Goal: Information Seeking & Learning: Find specific fact

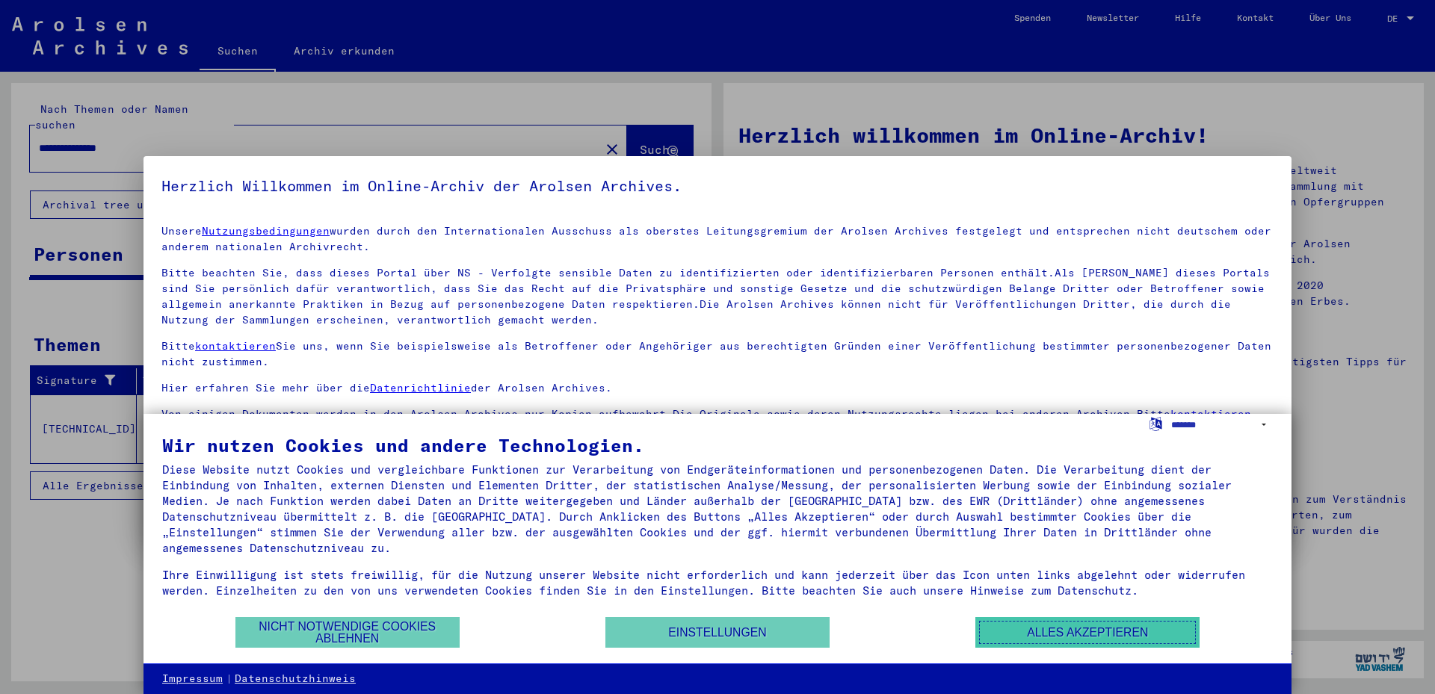
click at [1078, 625] on button "Alles akzeptieren" at bounding box center [1087, 632] width 224 height 31
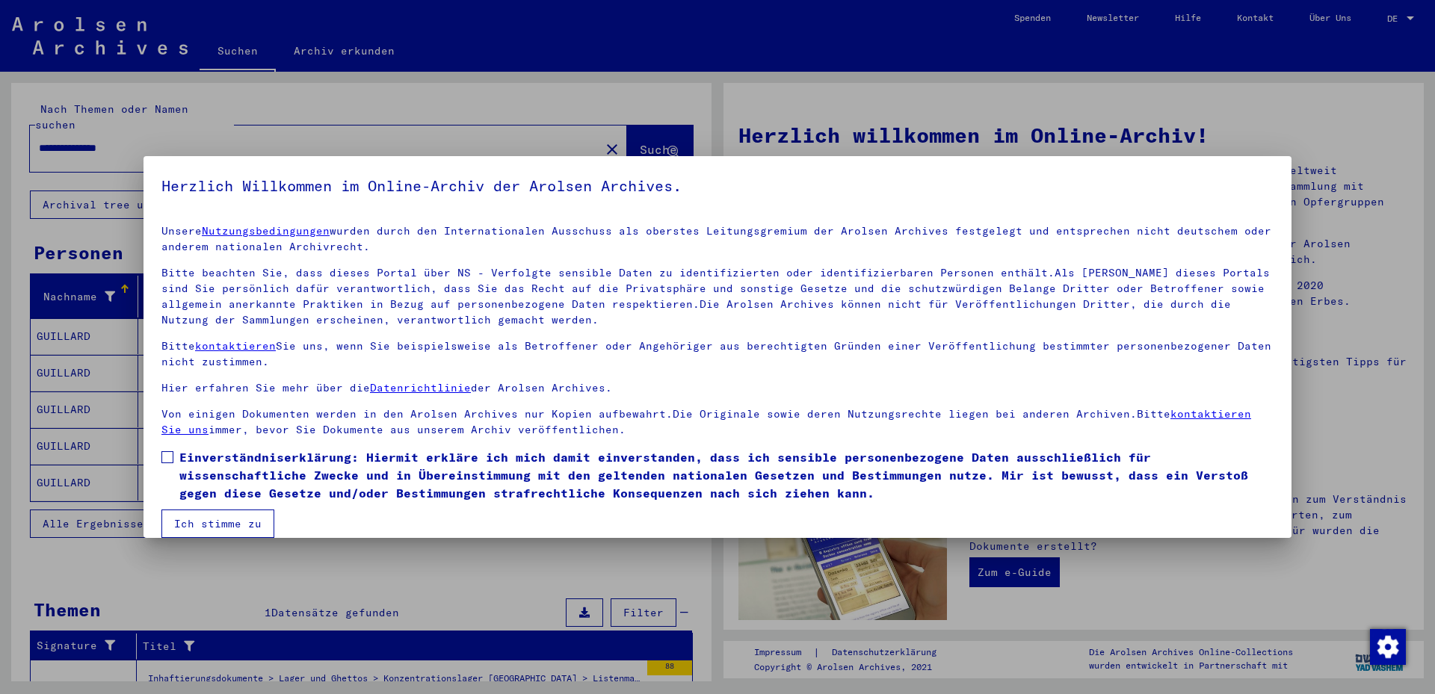
click at [170, 459] on span at bounding box center [167, 457] width 12 height 12
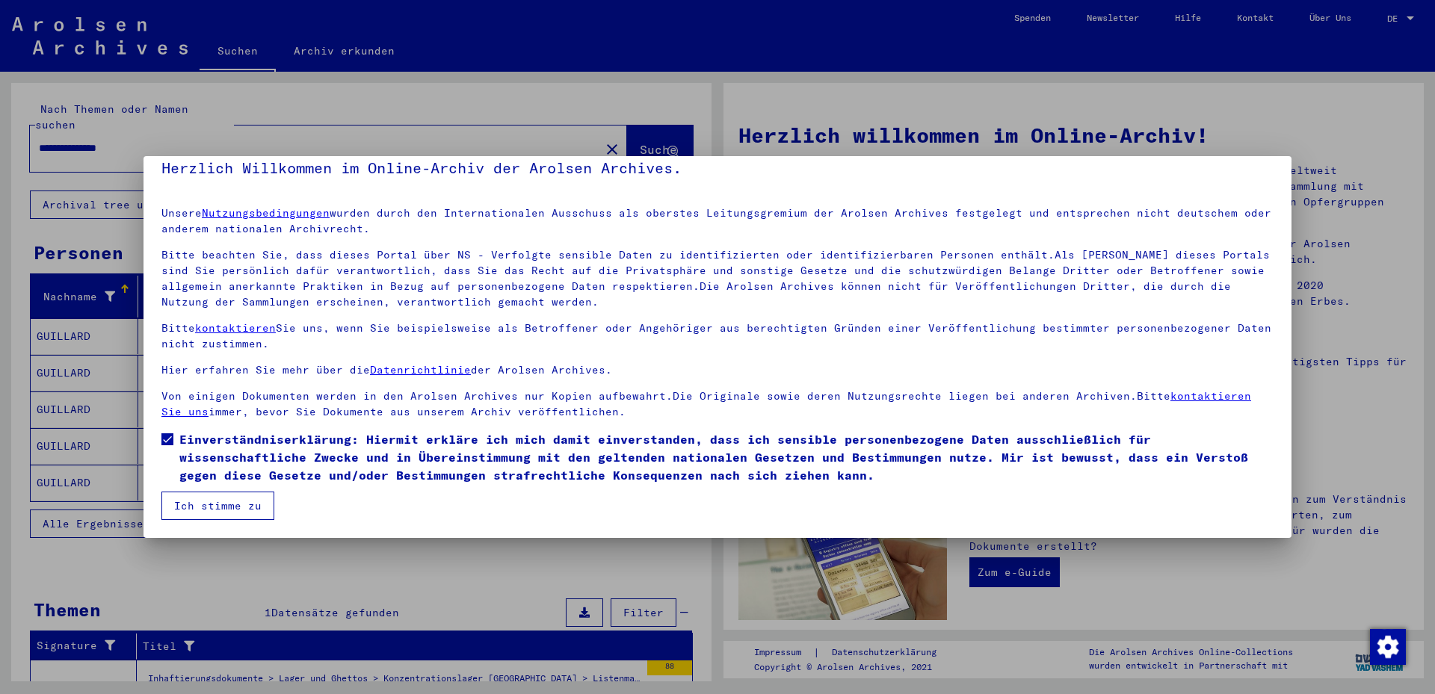
click at [239, 502] on button "Ich stimme zu" at bounding box center [217, 506] width 113 height 28
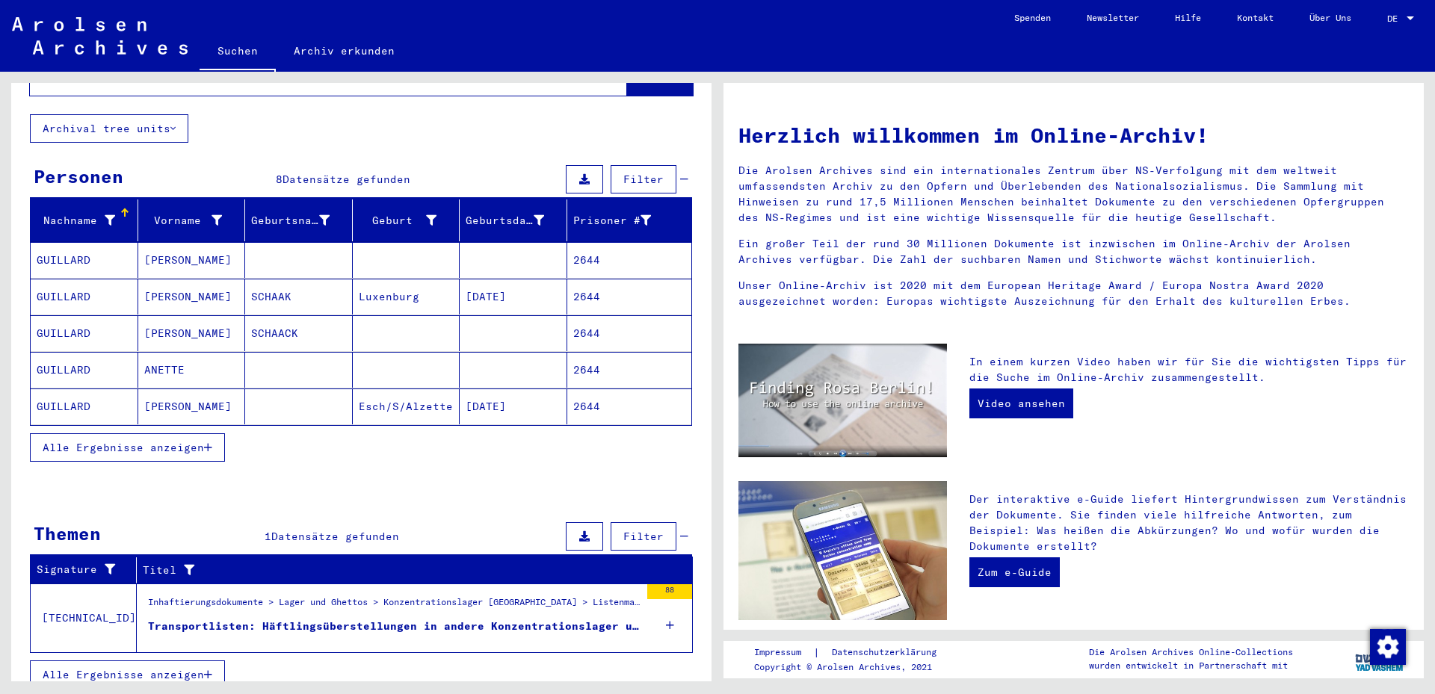
scroll to position [0, 0]
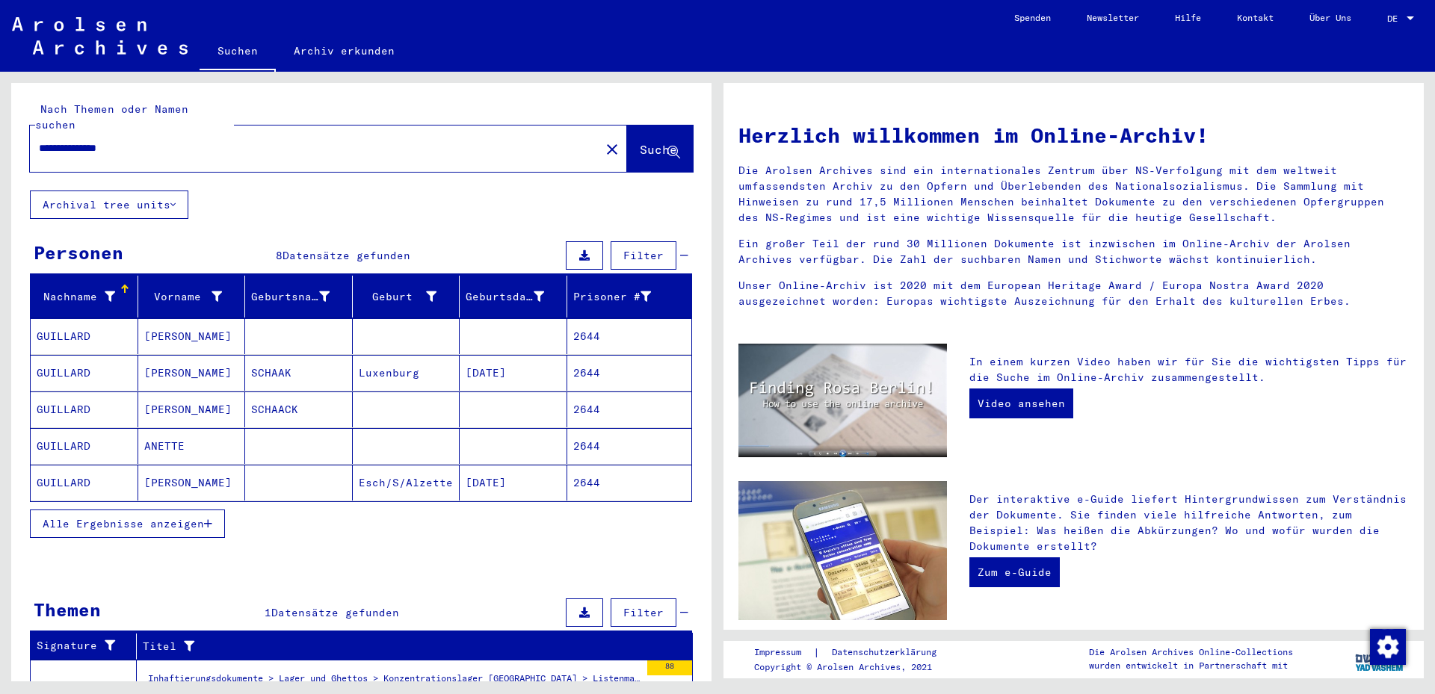
click at [210, 519] on icon "button" at bounding box center [208, 524] width 8 height 10
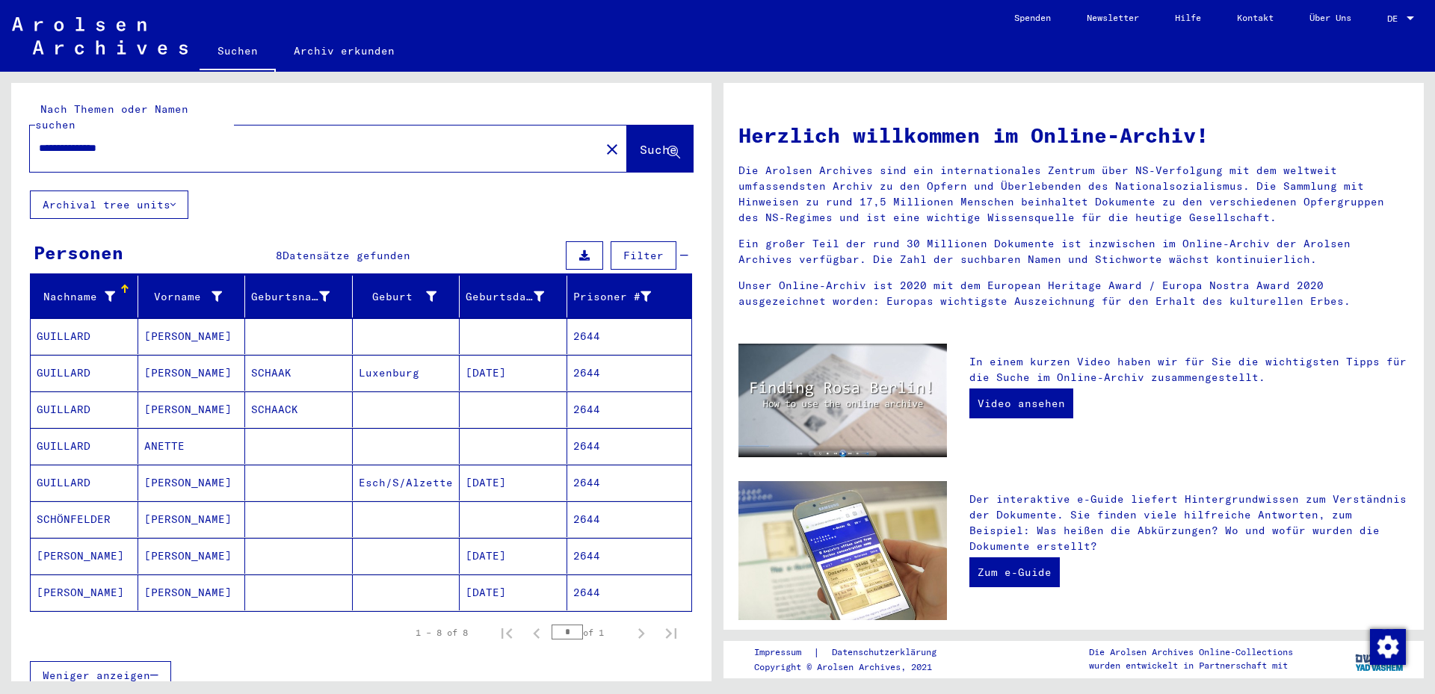
click at [169, 576] on mat-cell "[PERSON_NAME]" at bounding box center [192, 593] width 108 height 36
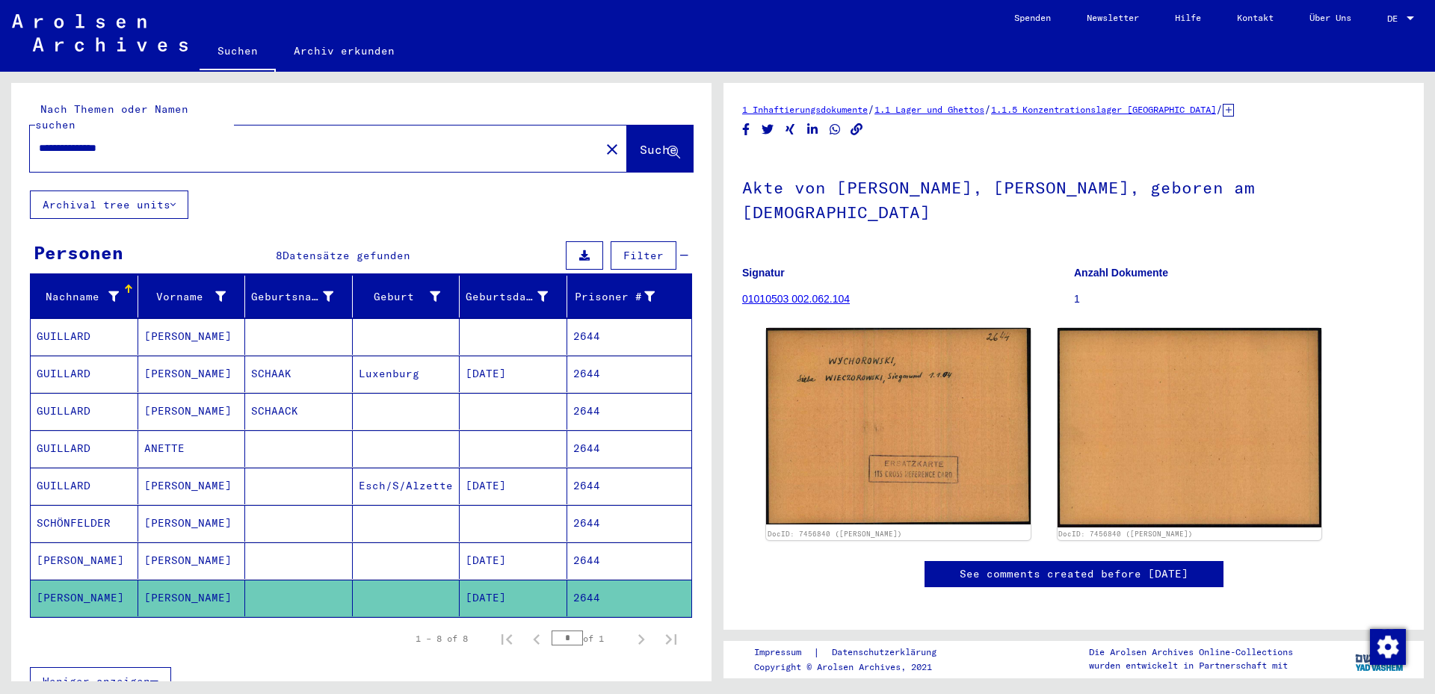
click at [213, 545] on mat-cell "[PERSON_NAME]" at bounding box center [192, 561] width 108 height 37
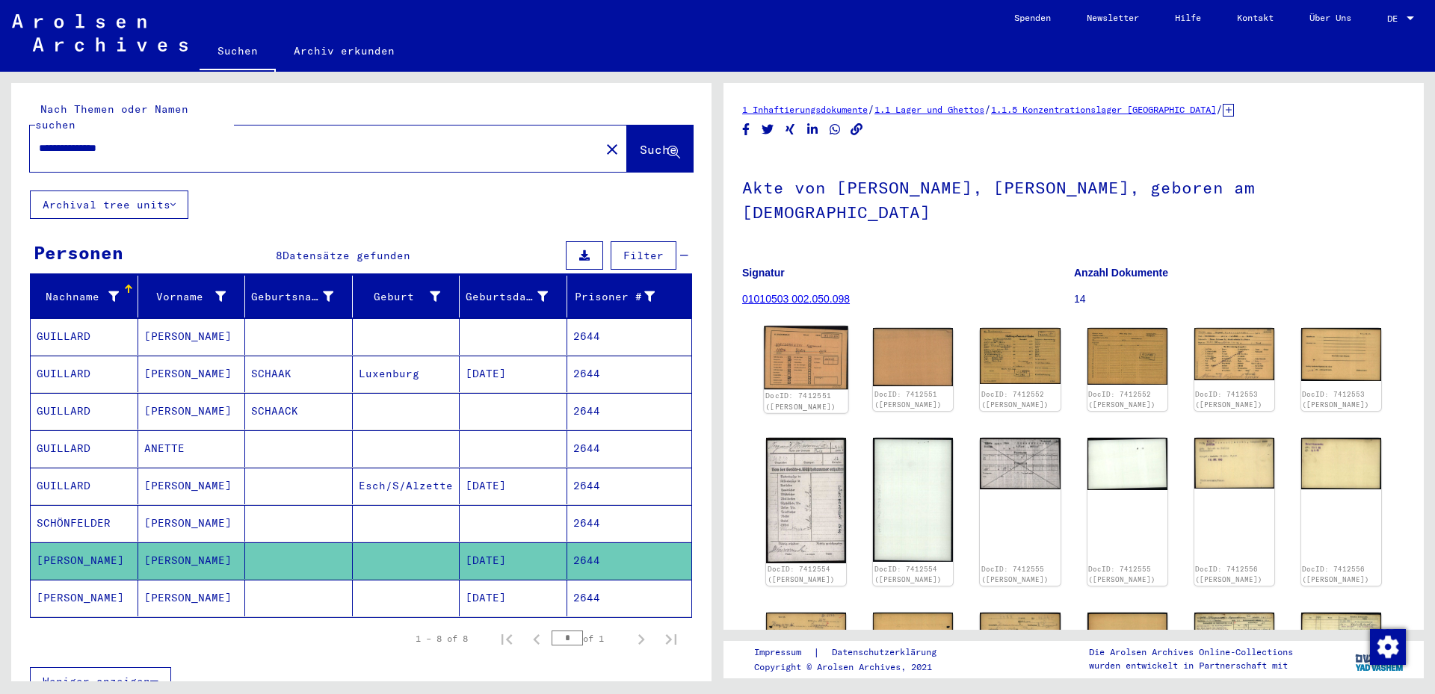
click at [792, 327] on img at bounding box center [806, 358] width 84 height 64
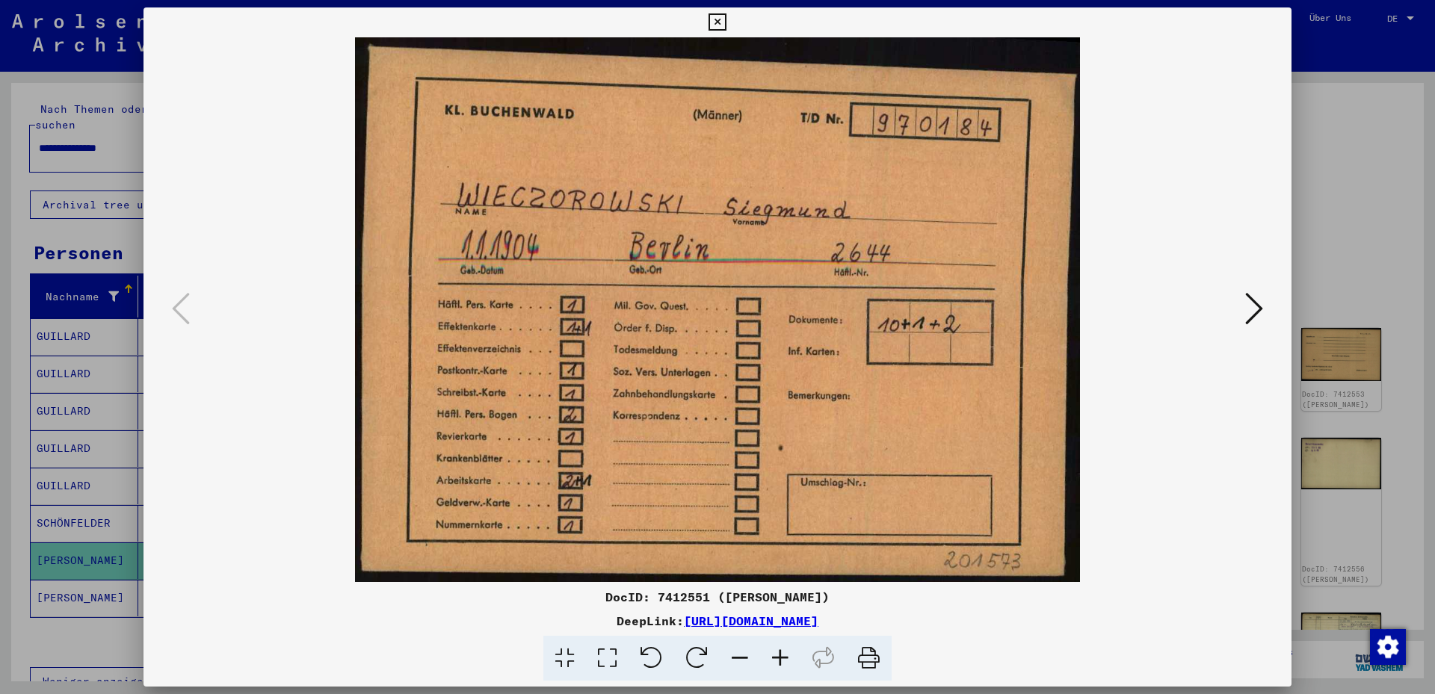
click at [1256, 309] on icon at bounding box center [1254, 309] width 18 height 36
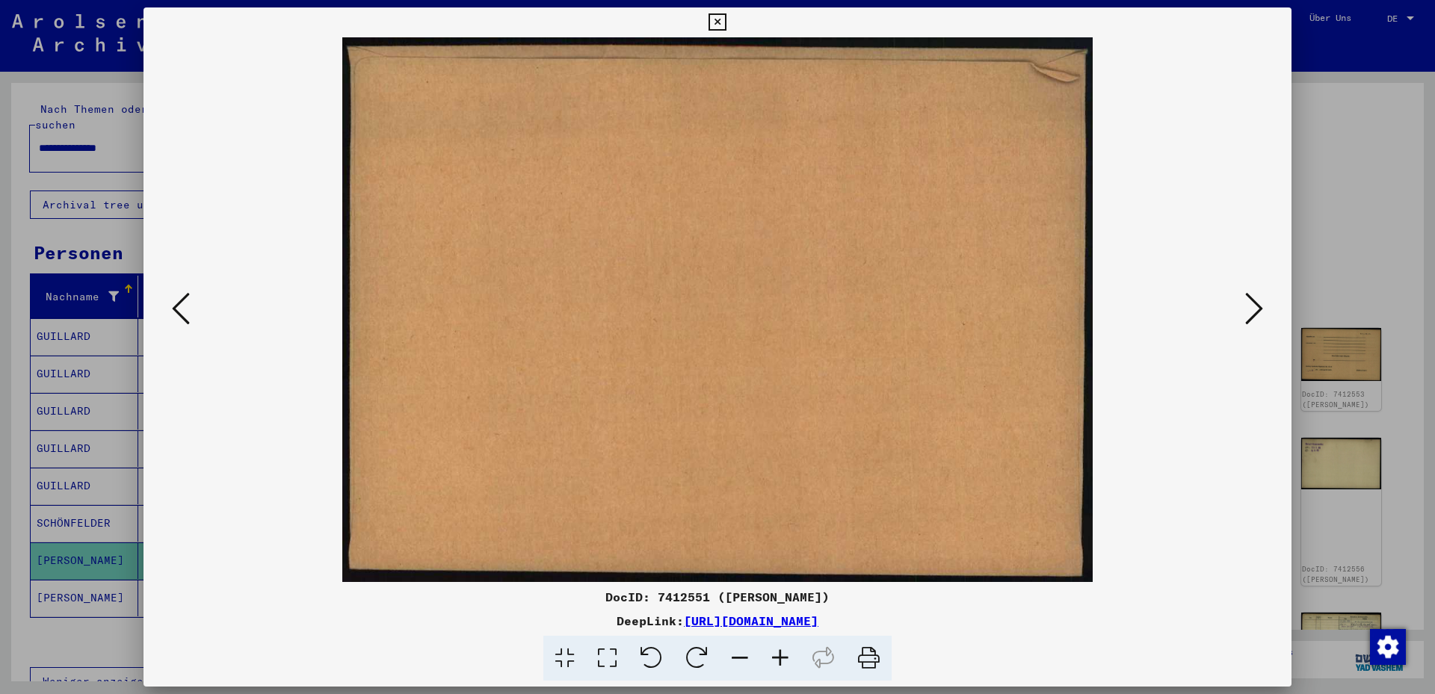
click at [1256, 309] on icon at bounding box center [1254, 309] width 18 height 36
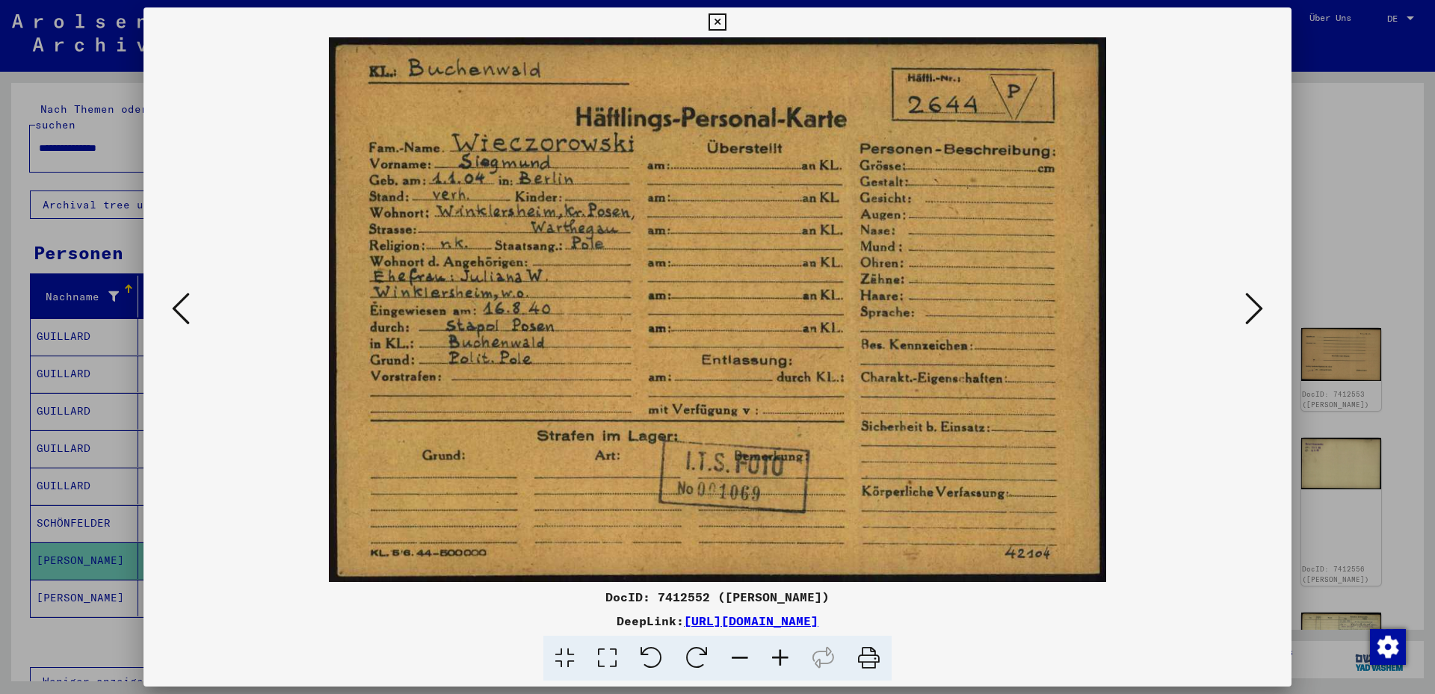
click at [1250, 307] on icon at bounding box center [1254, 309] width 18 height 36
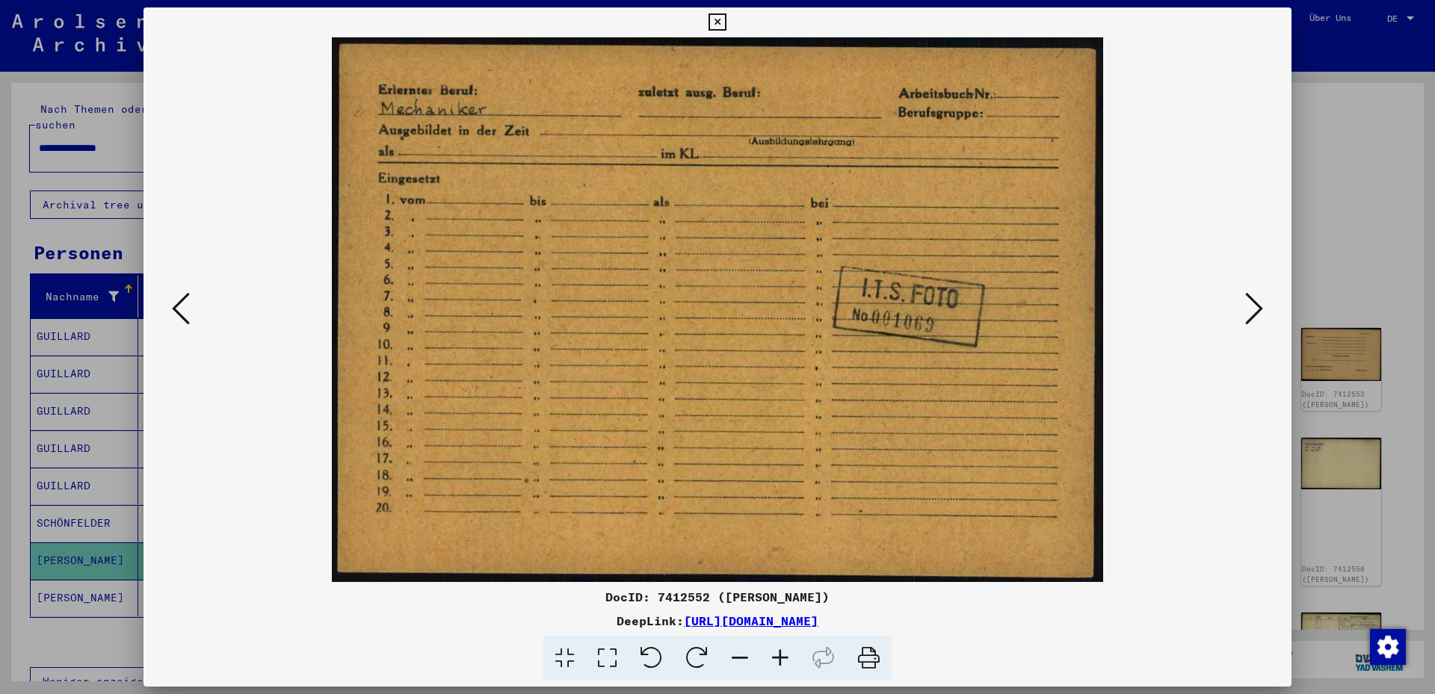
click at [1252, 306] on icon at bounding box center [1254, 309] width 18 height 36
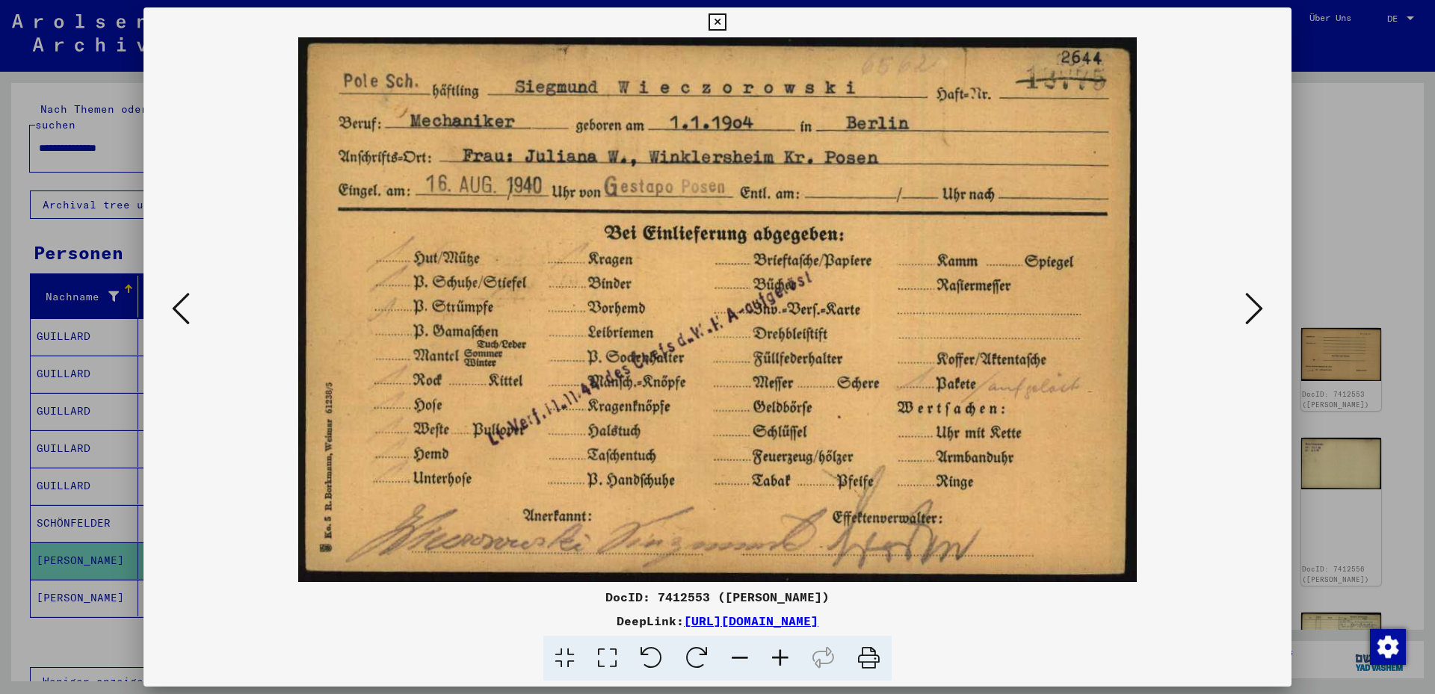
click at [1254, 306] on icon at bounding box center [1254, 309] width 18 height 36
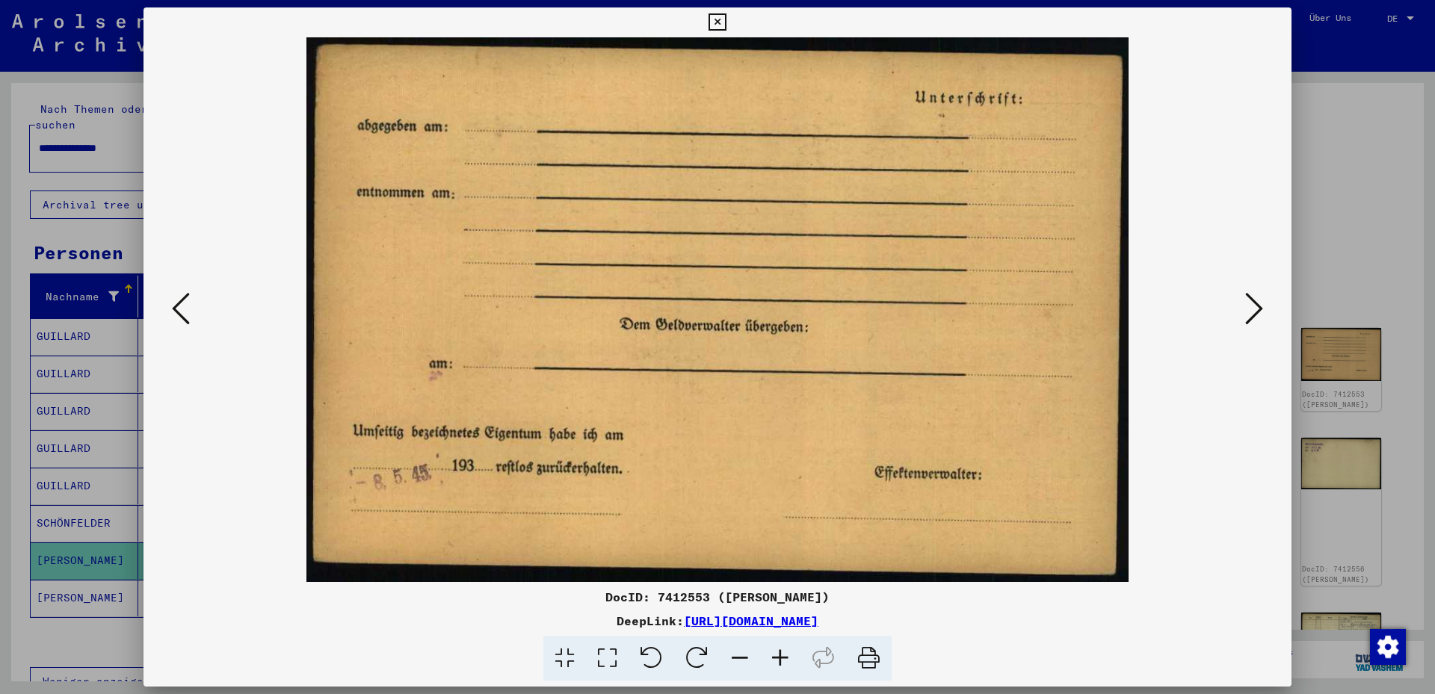
click at [1254, 306] on icon at bounding box center [1254, 309] width 18 height 36
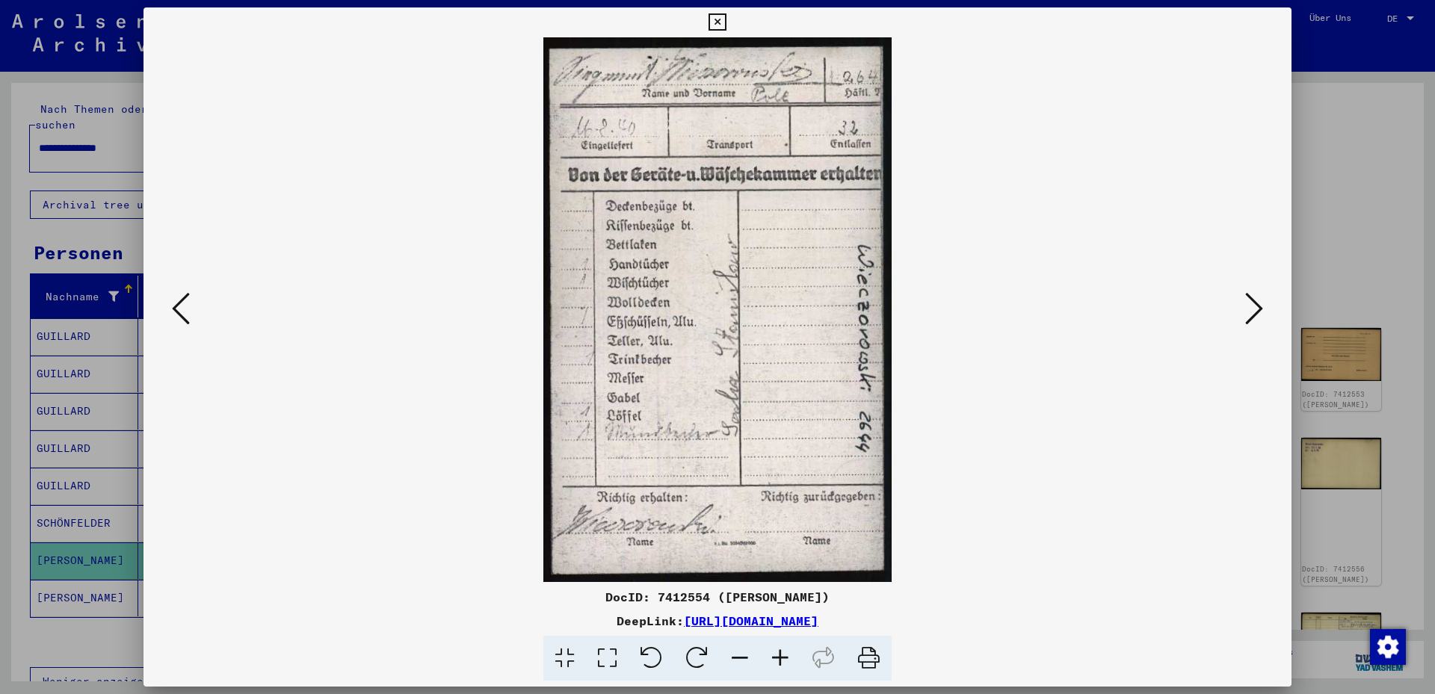
click at [1254, 306] on icon at bounding box center [1254, 309] width 18 height 36
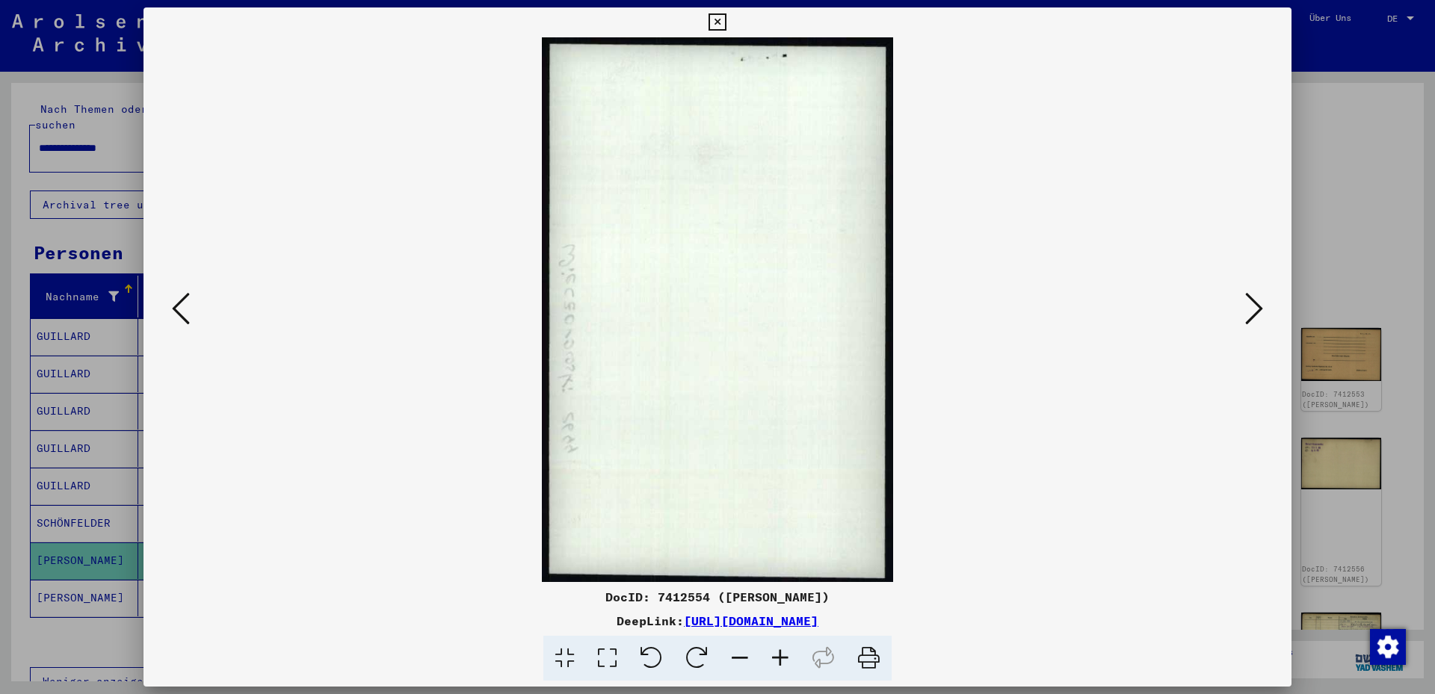
click at [1254, 306] on icon at bounding box center [1254, 309] width 18 height 36
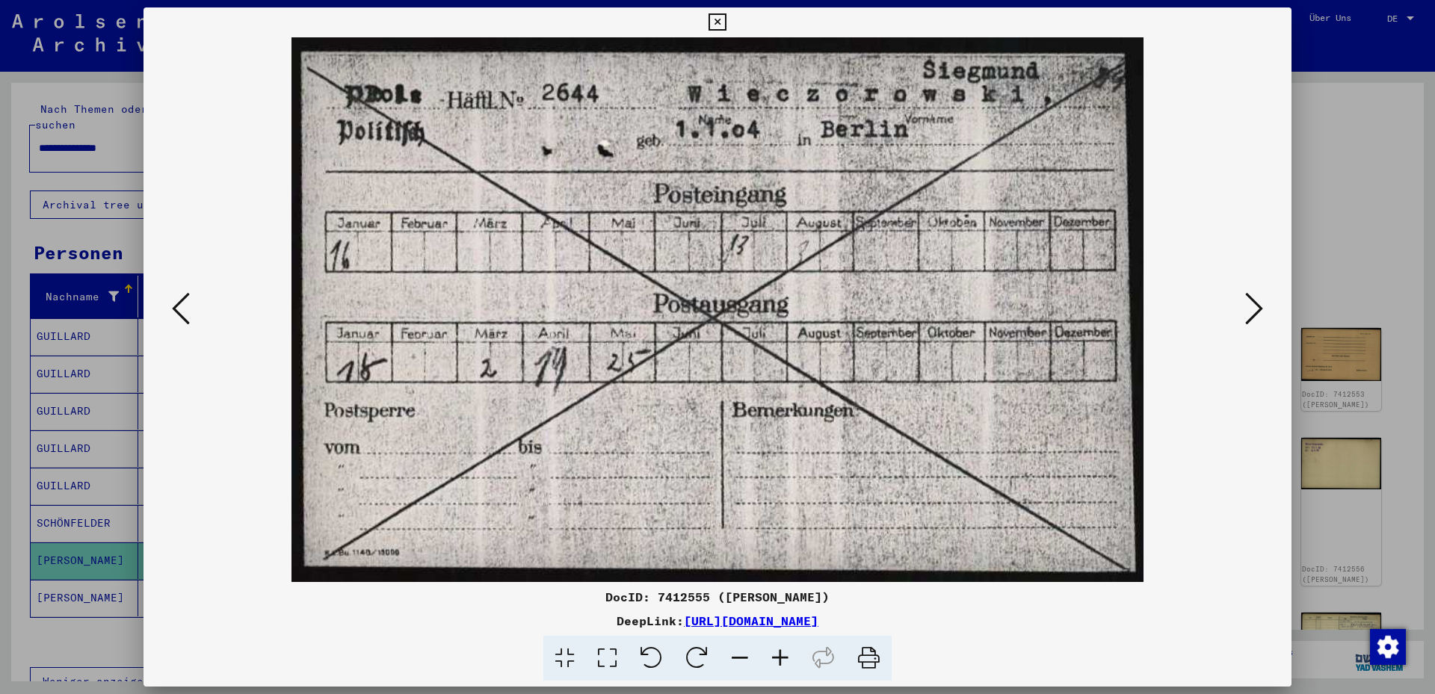
click at [1254, 306] on icon at bounding box center [1254, 309] width 18 height 36
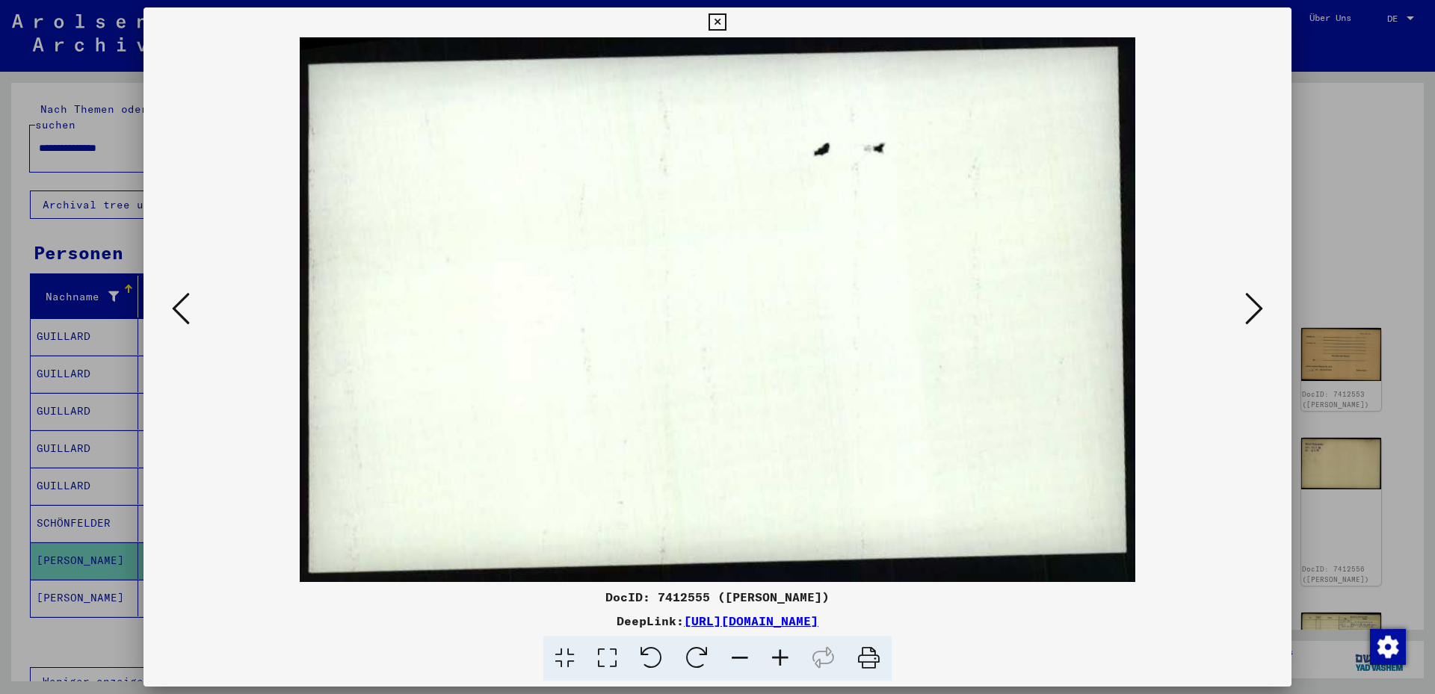
click at [1254, 306] on icon at bounding box center [1254, 309] width 18 height 36
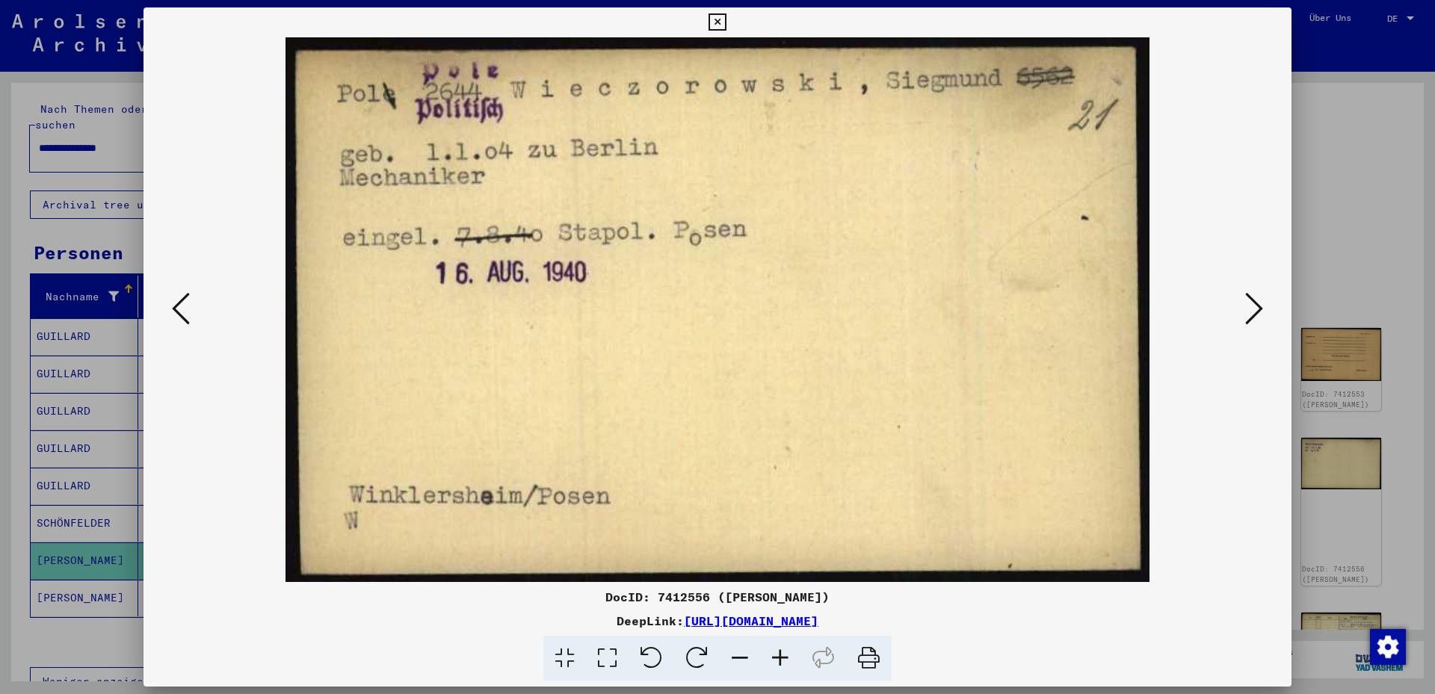
click at [1252, 308] on icon at bounding box center [1254, 309] width 18 height 36
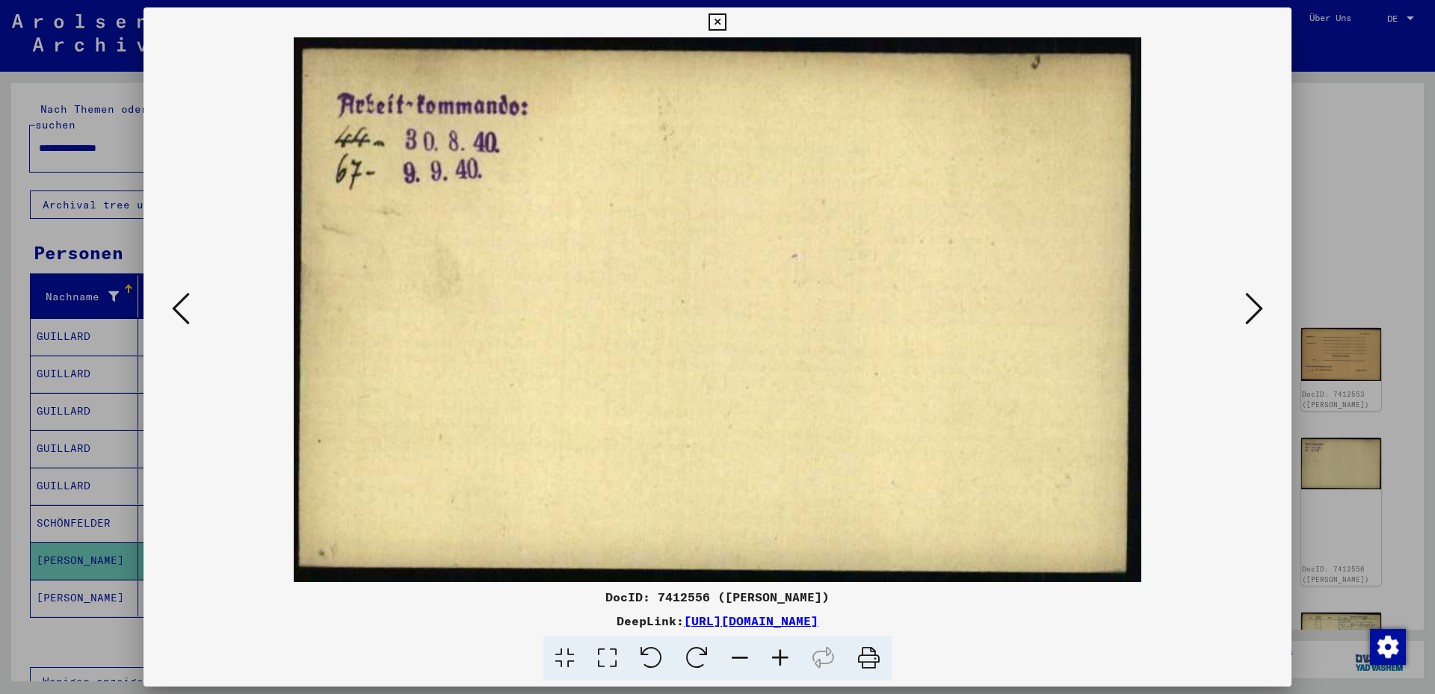
click at [1252, 308] on icon at bounding box center [1254, 309] width 18 height 36
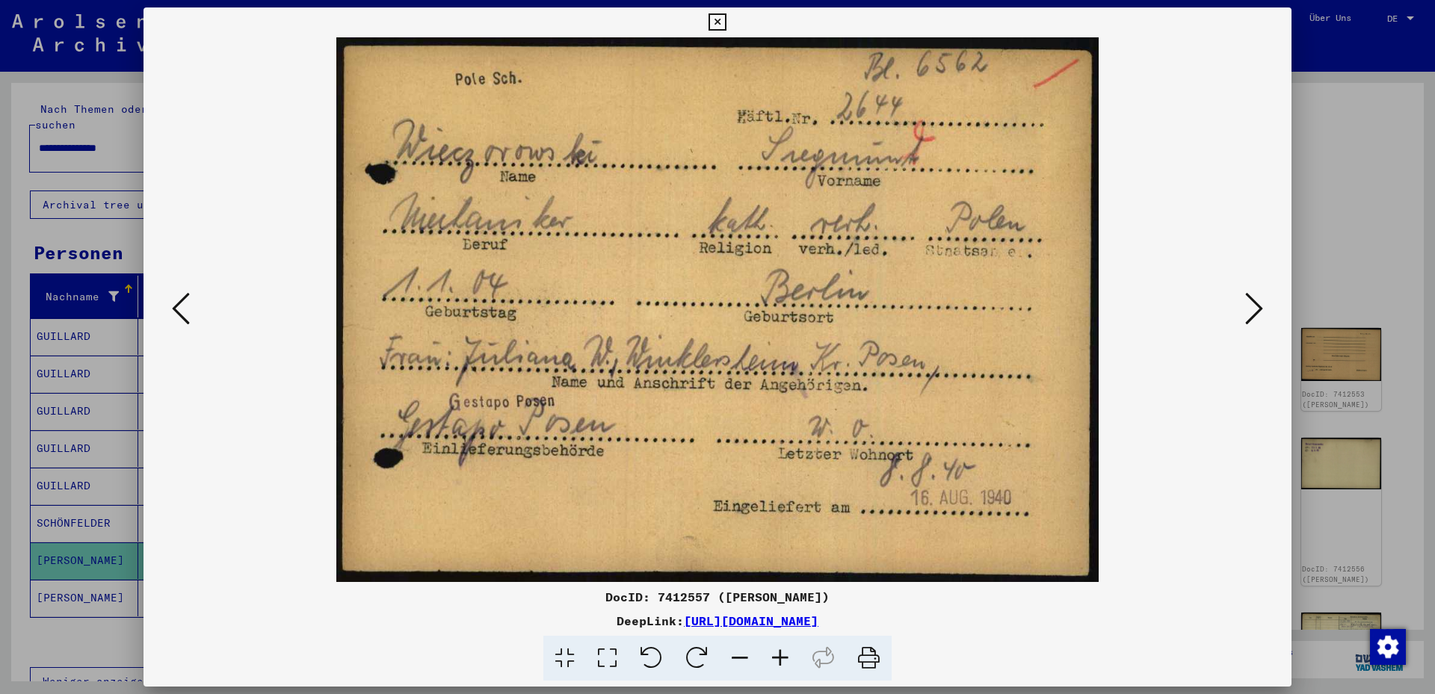
click at [1251, 308] on icon at bounding box center [1254, 309] width 18 height 36
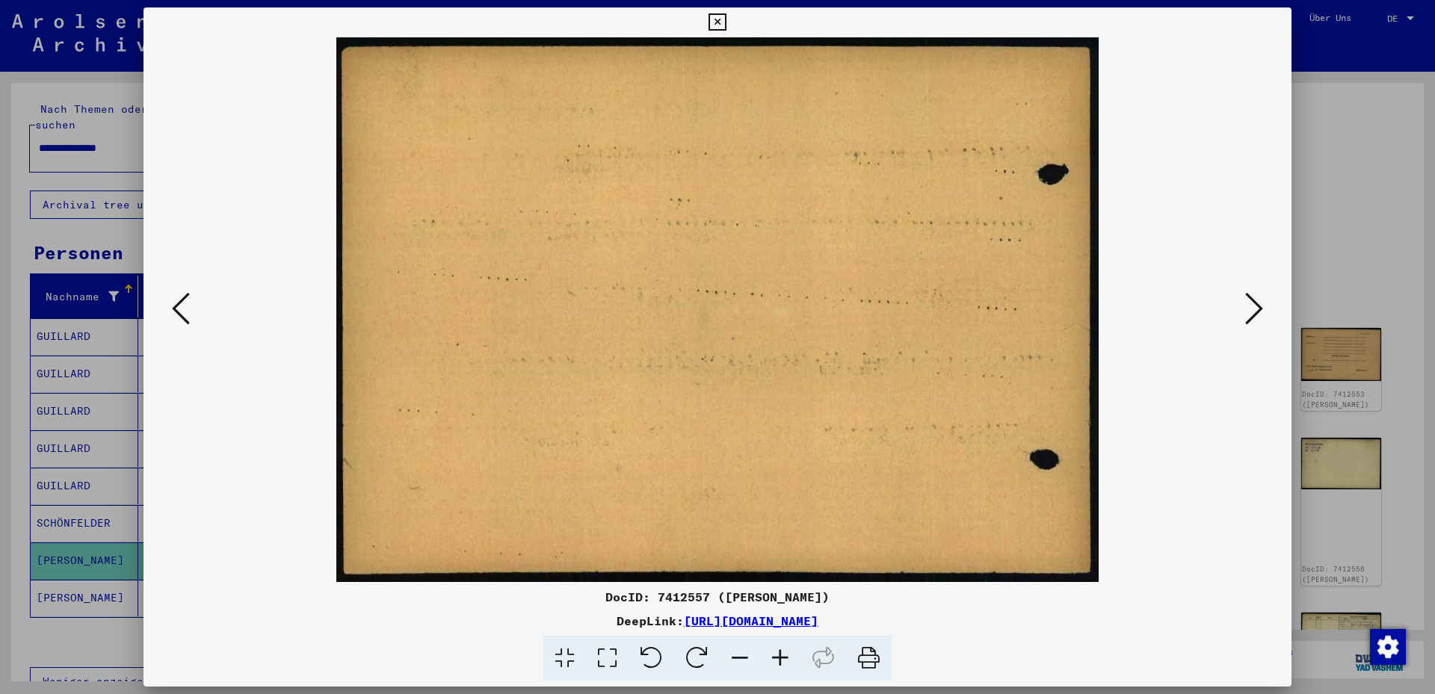
click at [1251, 308] on icon at bounding box center [1254, 309] width 18 height 36
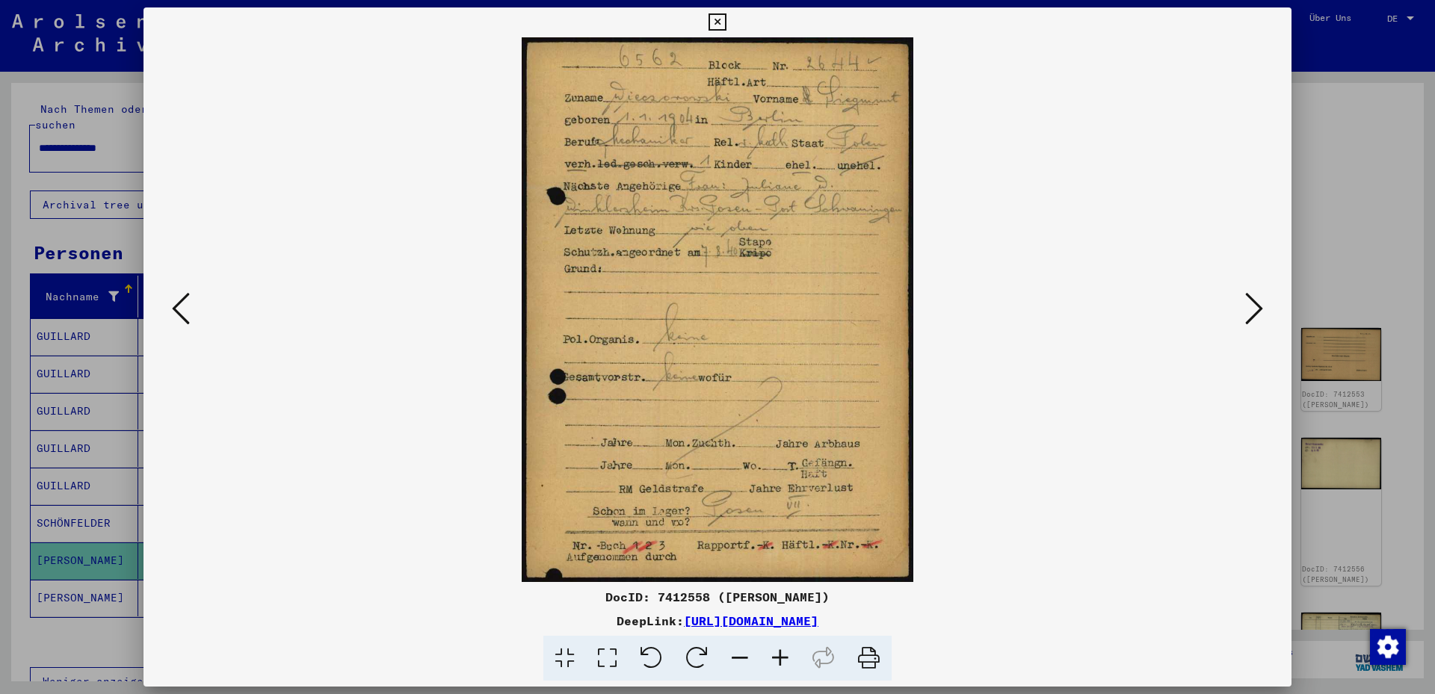
click at [1254, 308] on icon at bounding box center [1254, 309] width 18 height 36
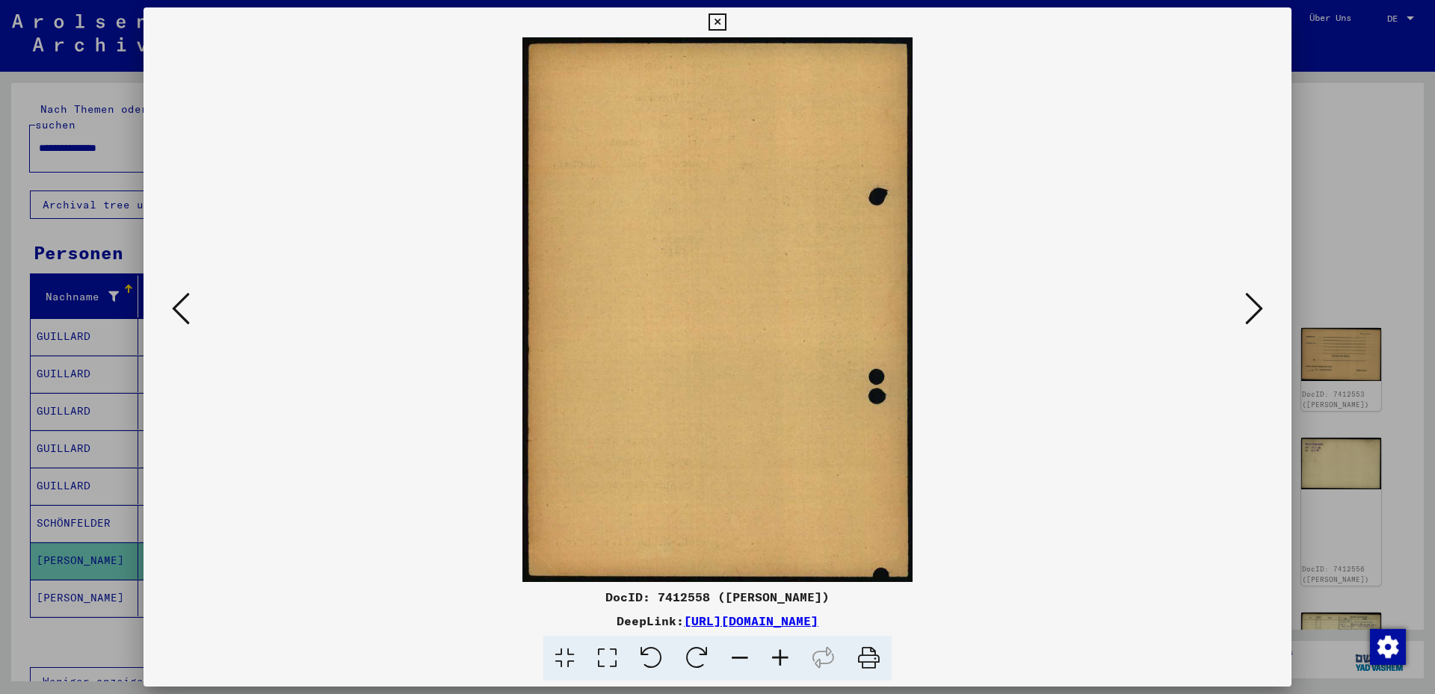
click at [1254, 308] on icon at bounding box center [1254, 309] width 18 height 36
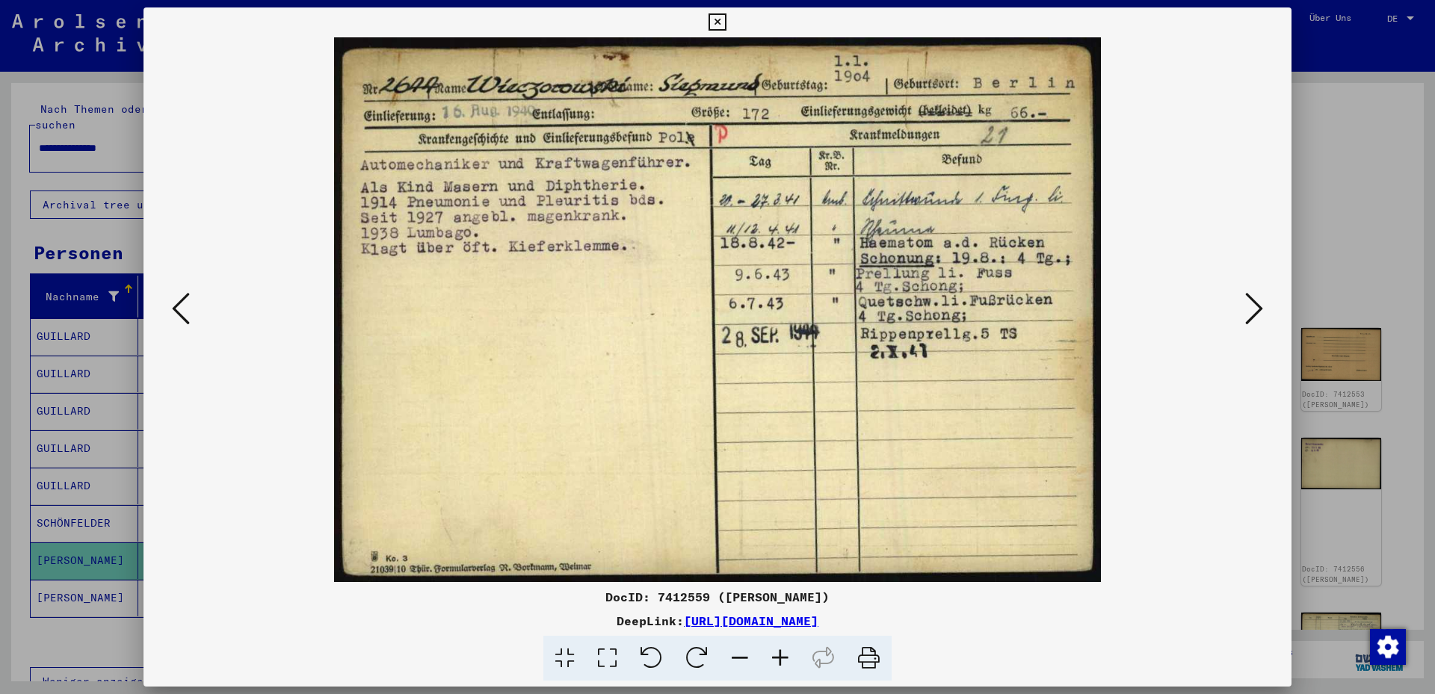
click at [1263, 308] on icon at bounding box center [1254, 309] width 18 height 36
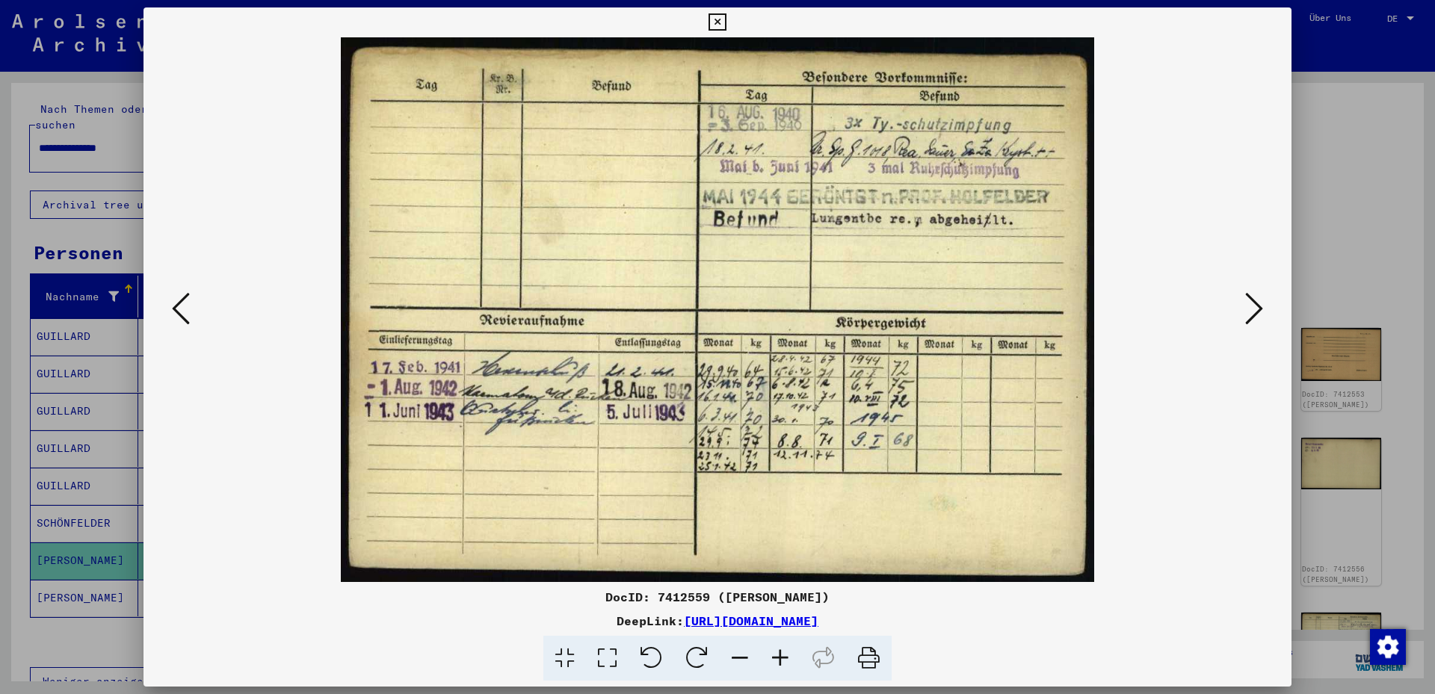
click at [1260, 308] on icon at bounding box center [1254, 309] width 18 height 36
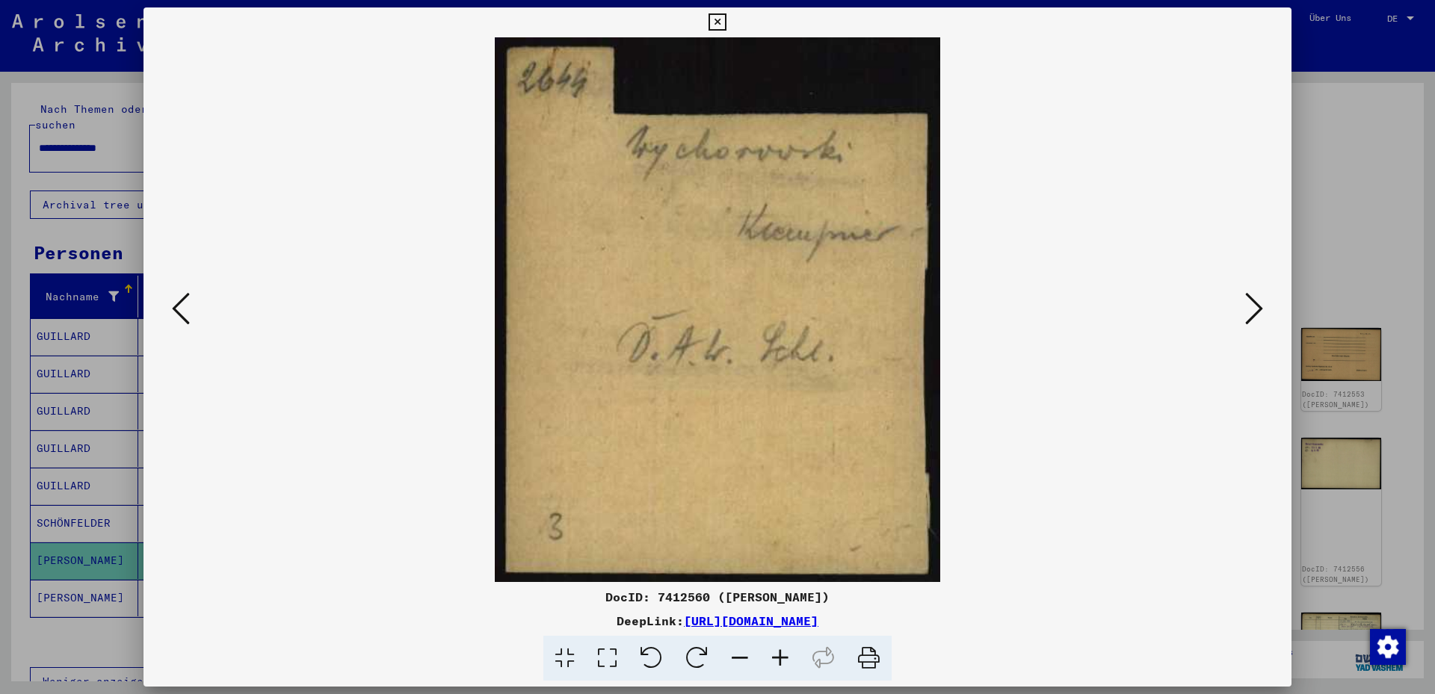
click at [1259, 308] on icon at bounding box center [1254, 309] width 18 height 36
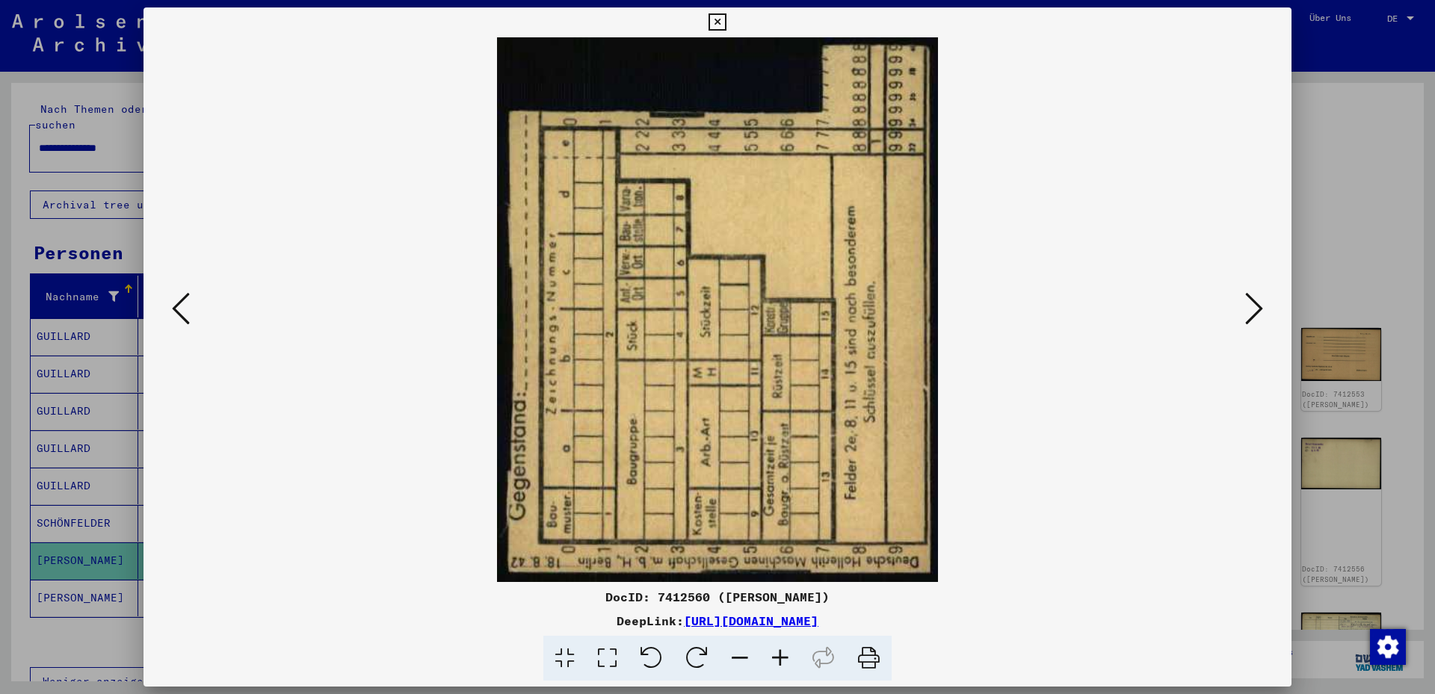
click at [1259, 308] on icon at bounding box center [1254, 309] width 18 height 36
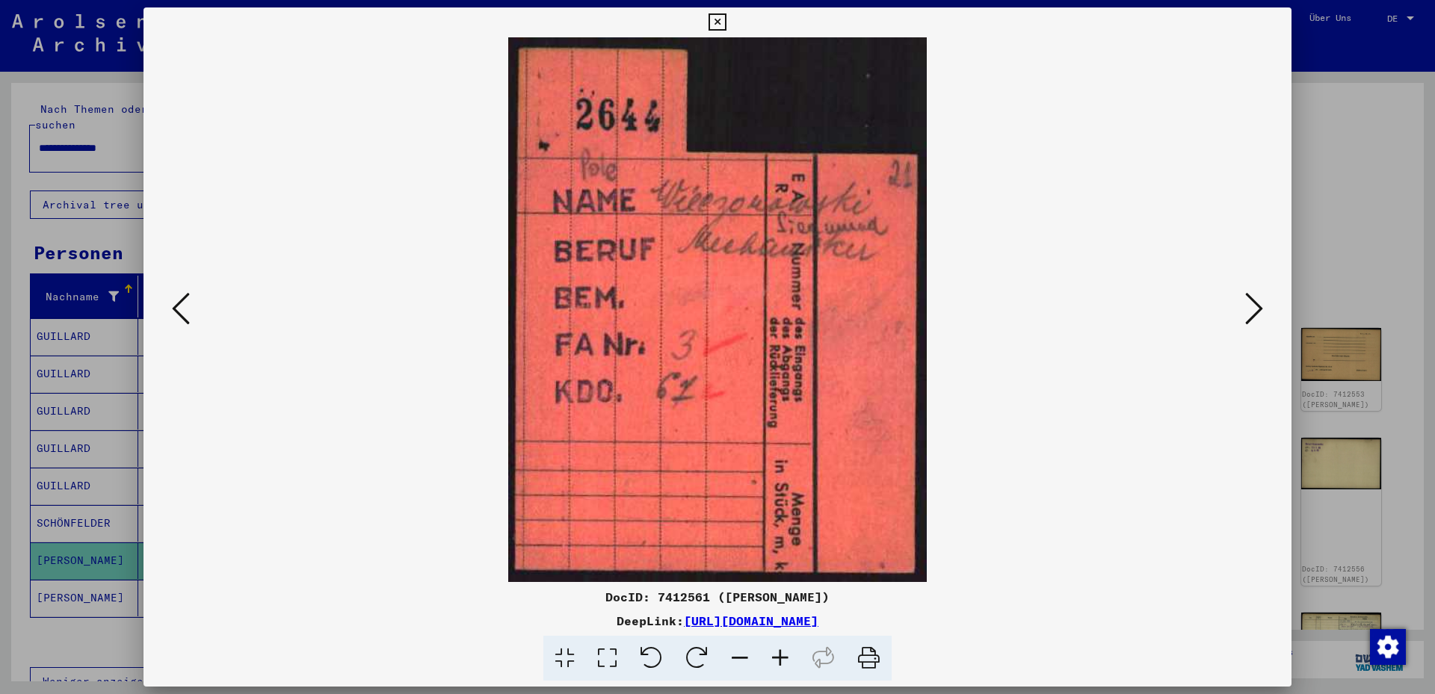
click at [1259, 308] on icon at bounding box center [1254, 309] width 18 height 36
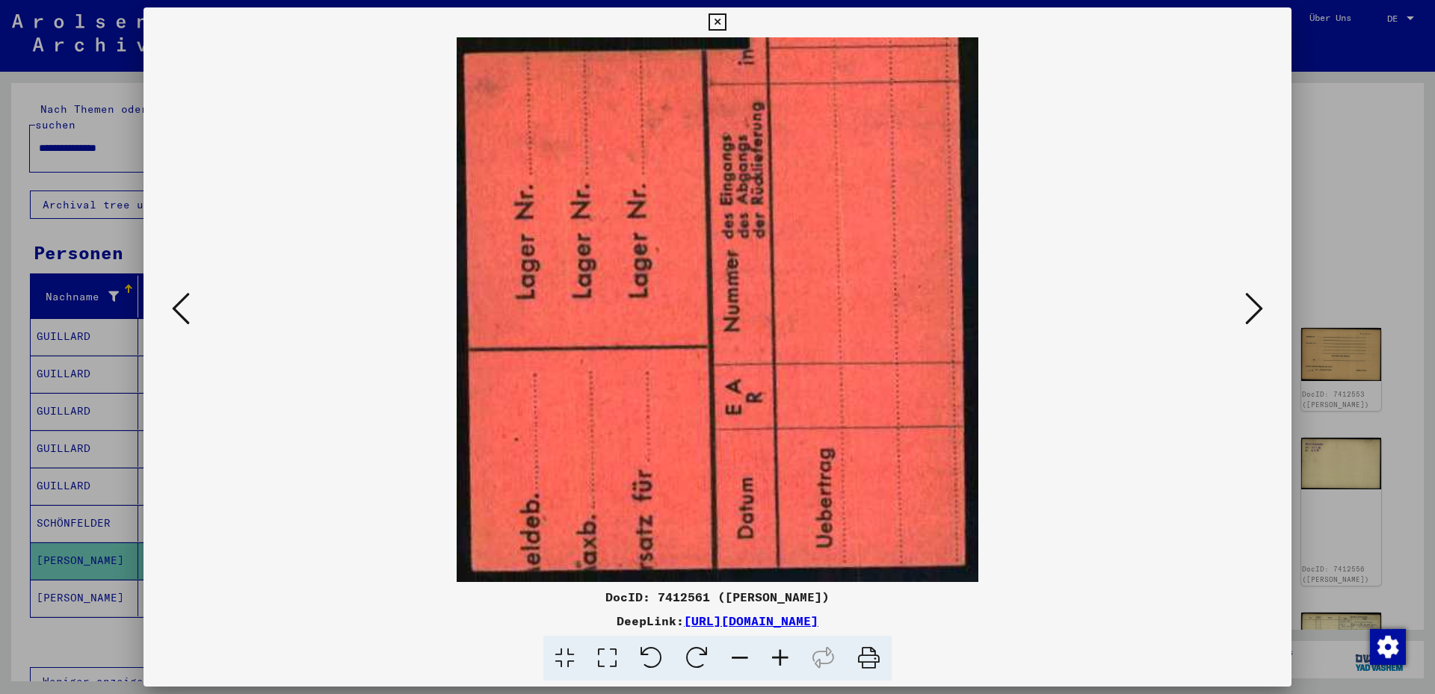
click at [1259, 308] on icon at bounding box center [1254, 309] width 18 height 36
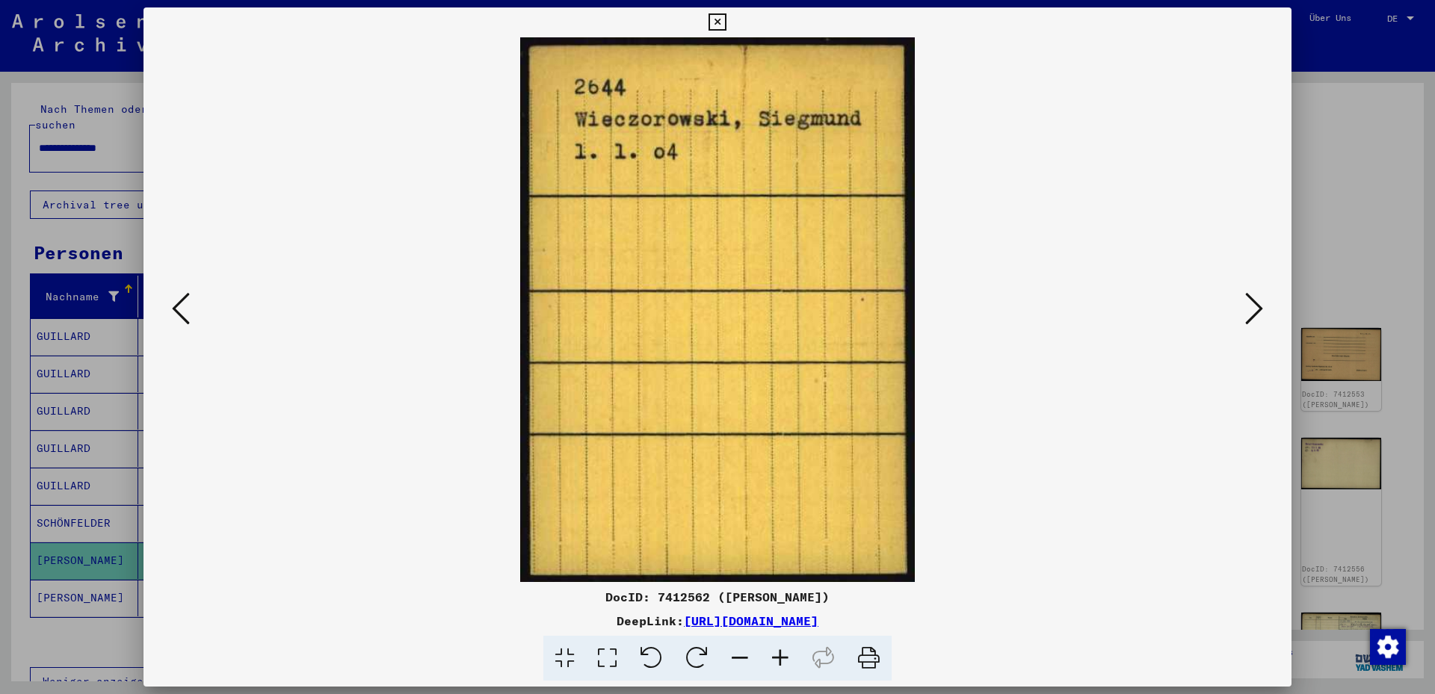
click at [1259, 308] on icon at bounding box center [1254, 309] width 18 height 36
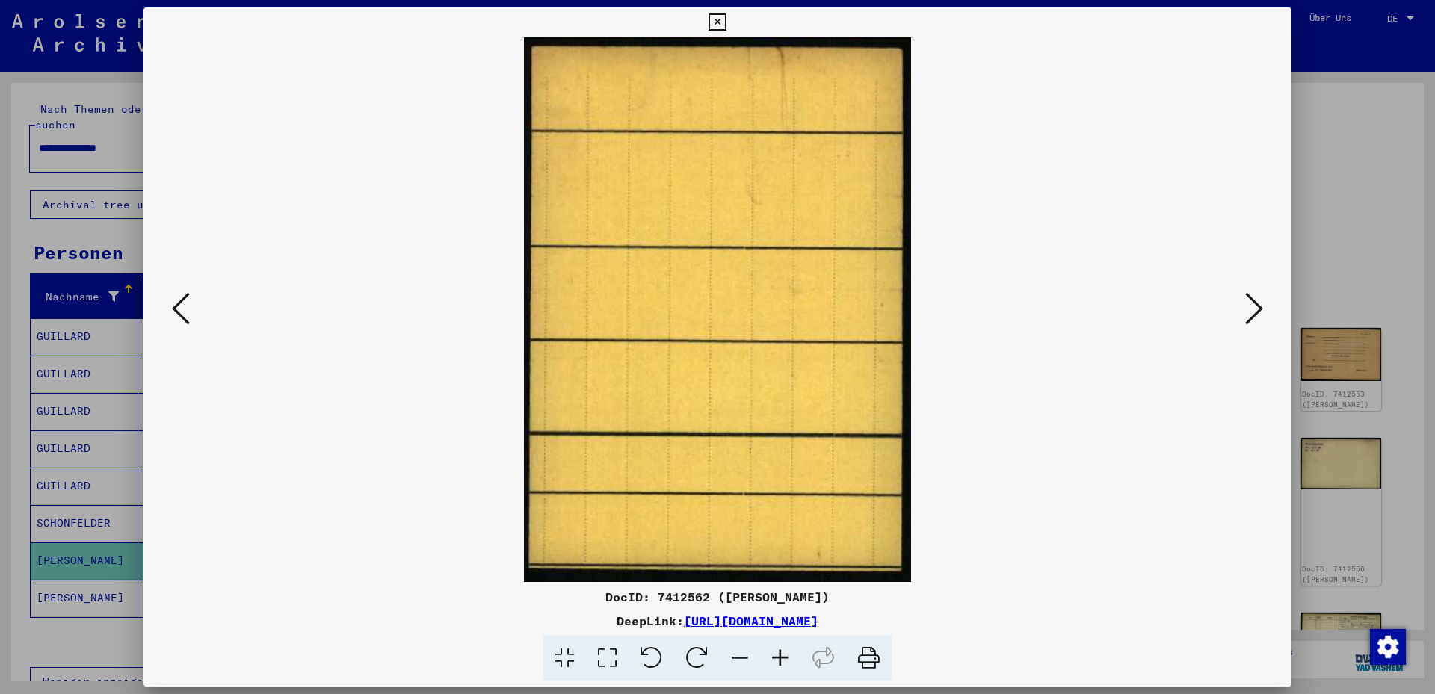
click at [1259, 308] on icon at bounding box center [1254, 309] width 18 height 36
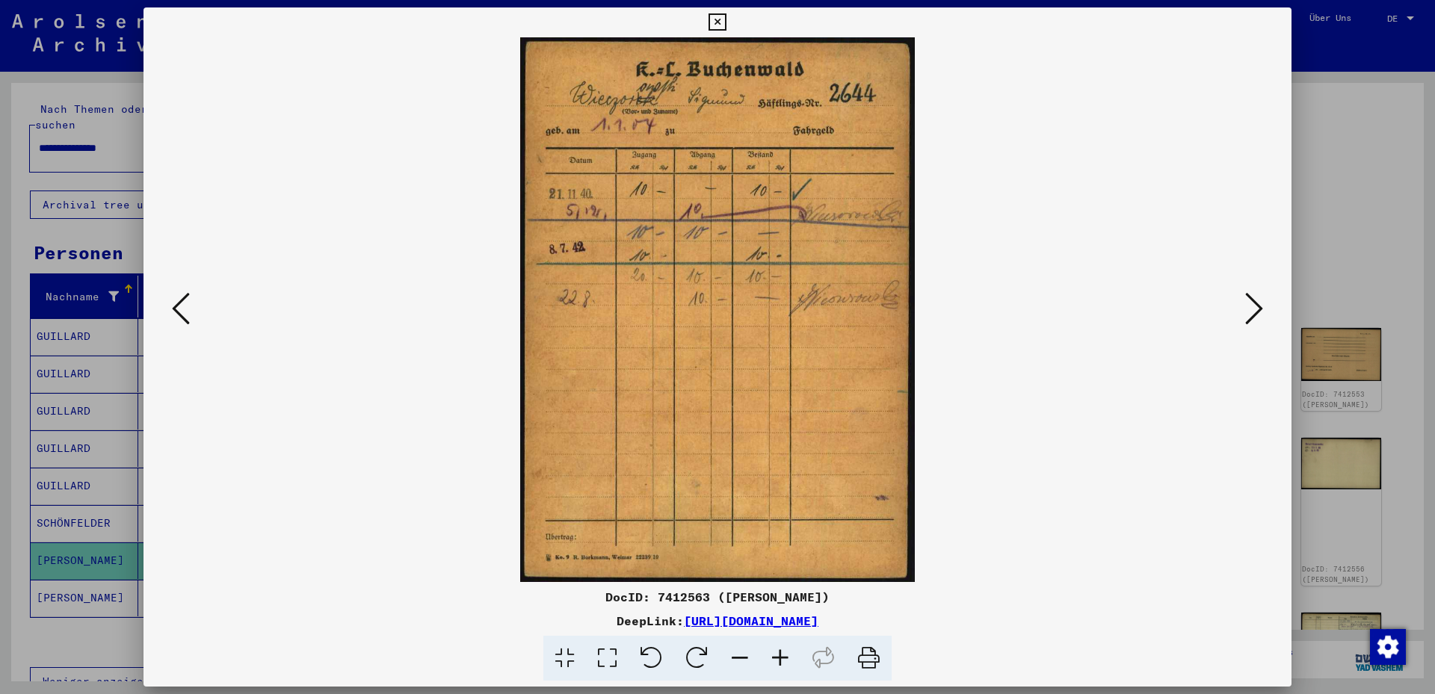
click at [1259, 308] on icon at bounding box center [1254, 309] width 18 height 36
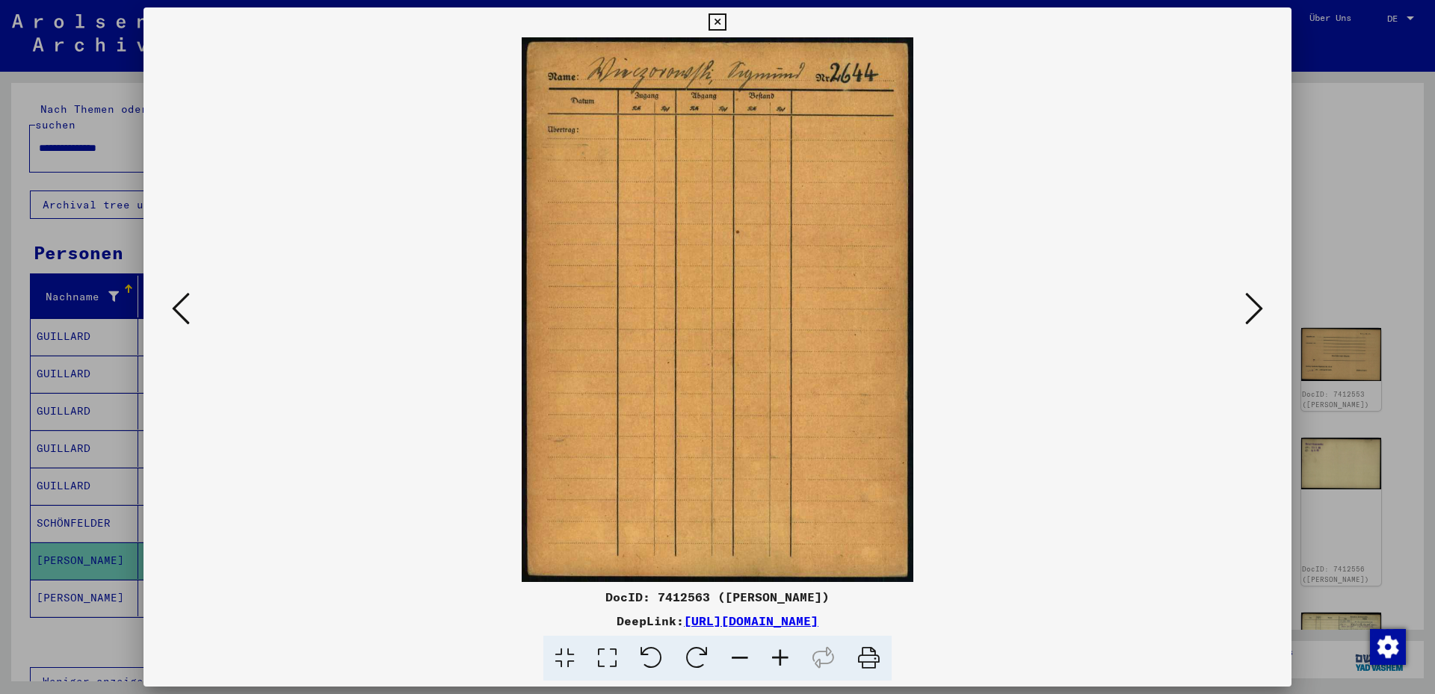
click at [1259, 308] on icon at bounding box center [1254, 309] width 18 height 36
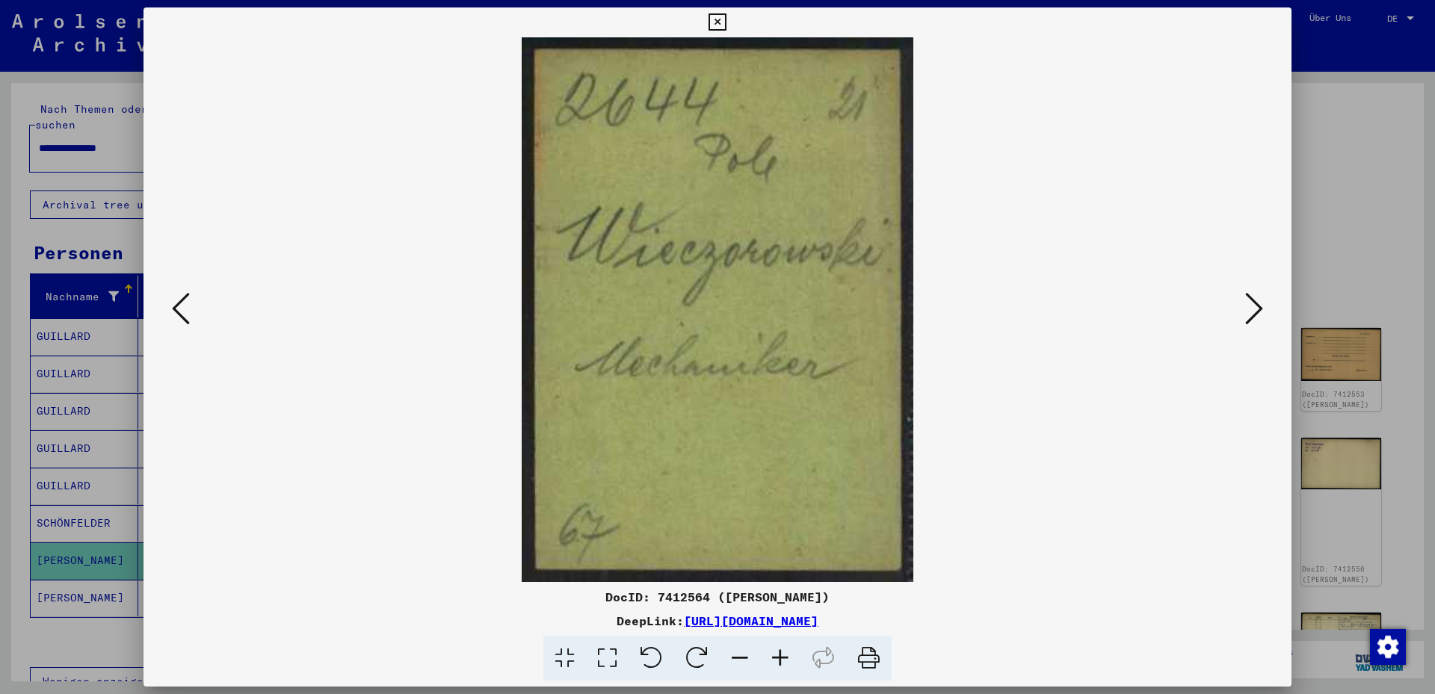
click at [1259, 308] on icon at bounding box center [1254, 309] width 18 height 36
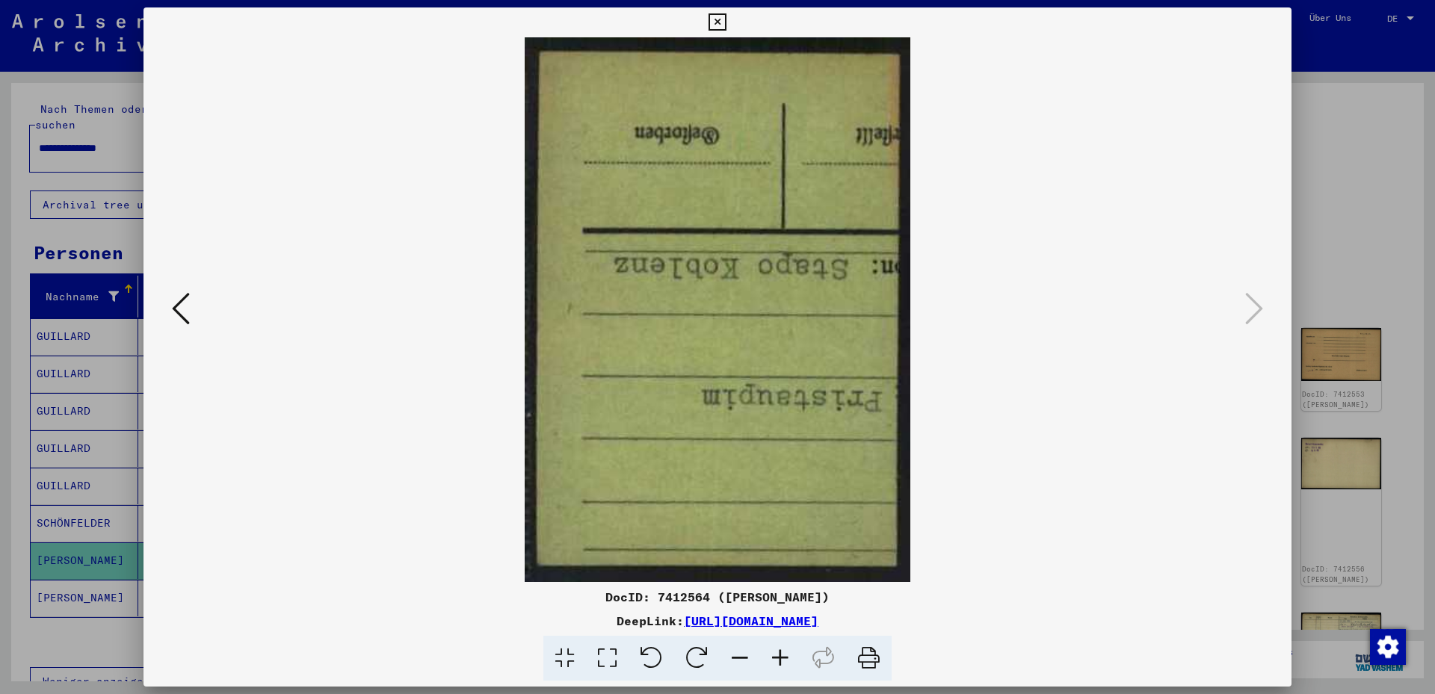
click at [726, 17] on icon at bounding box center [717, 22] width 17 height 18
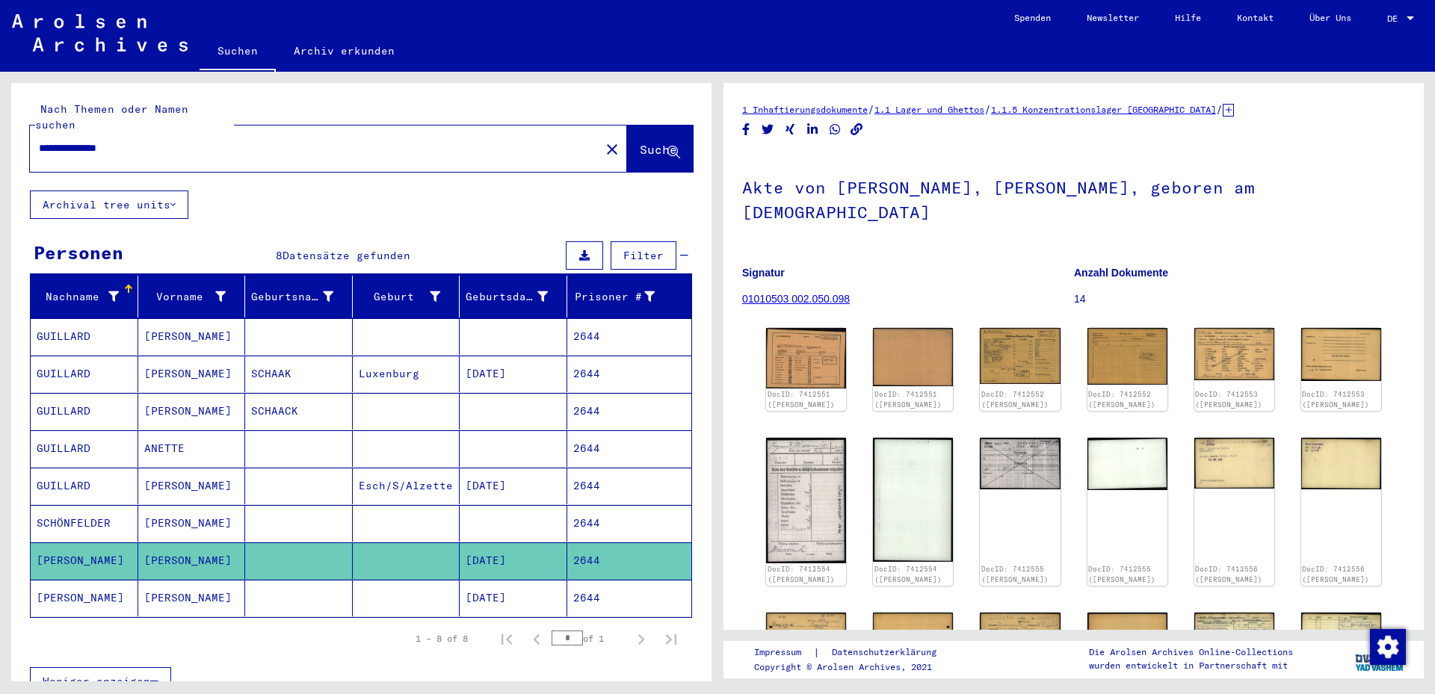
click at [220, 141] on input "**********" at bounding box center [315, 149] width 552 height 16
type input "*******"
